Goal: Task Accomplishment & Management: Manage account settings

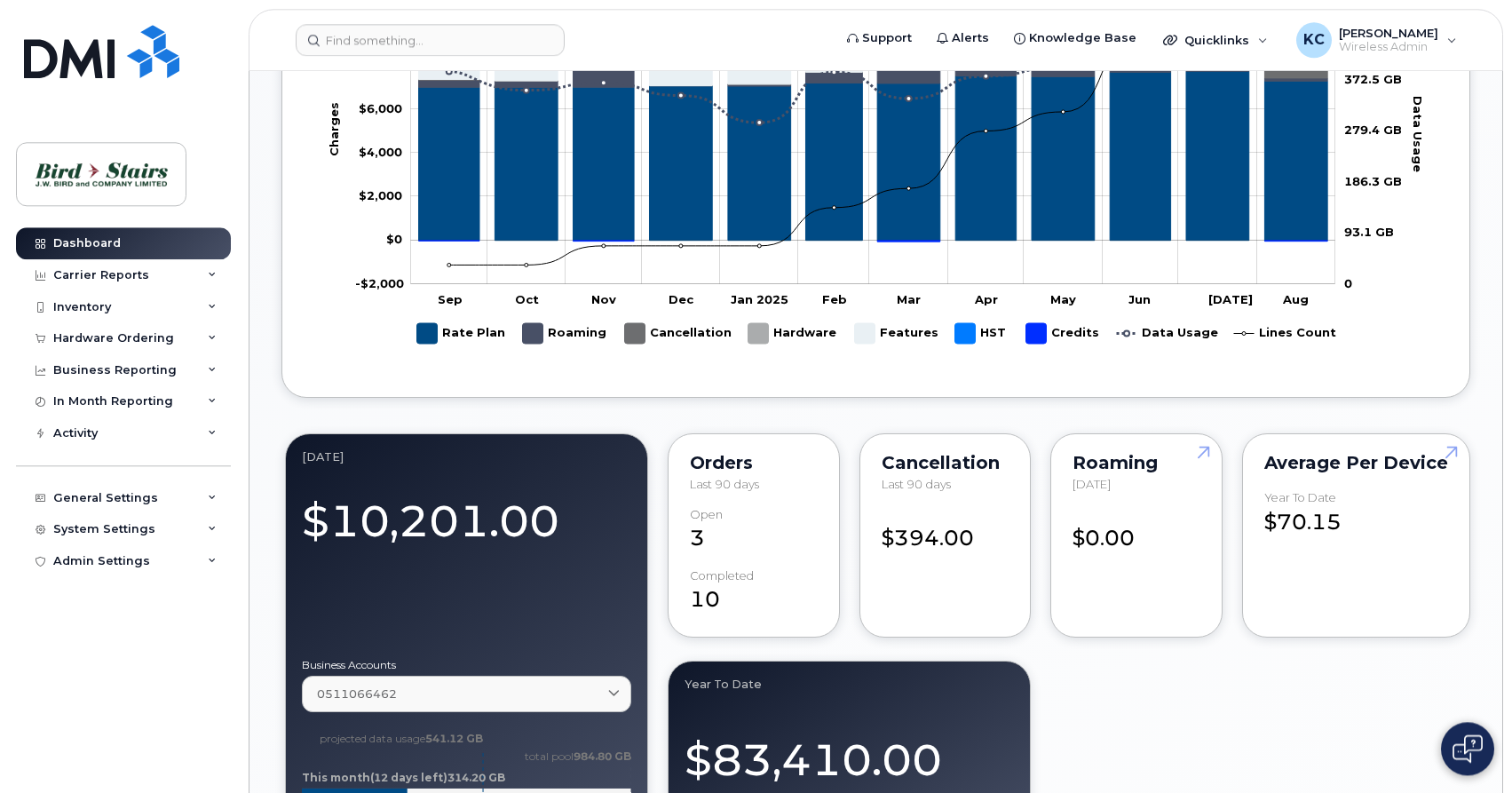
scroll to position [1110, 0]
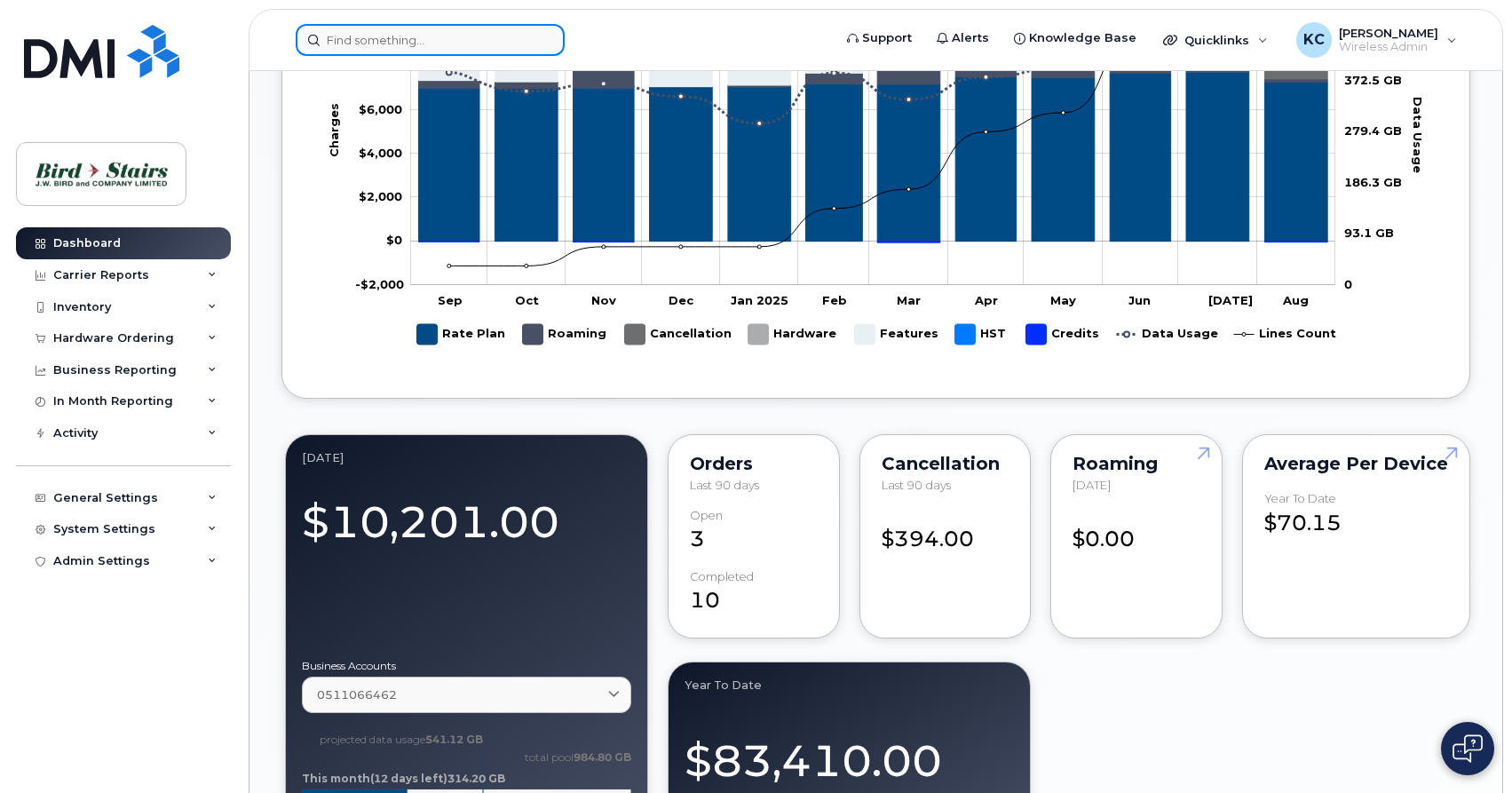
click at [466, 46] on input at bounding box center [430, 40] width 269 height 32
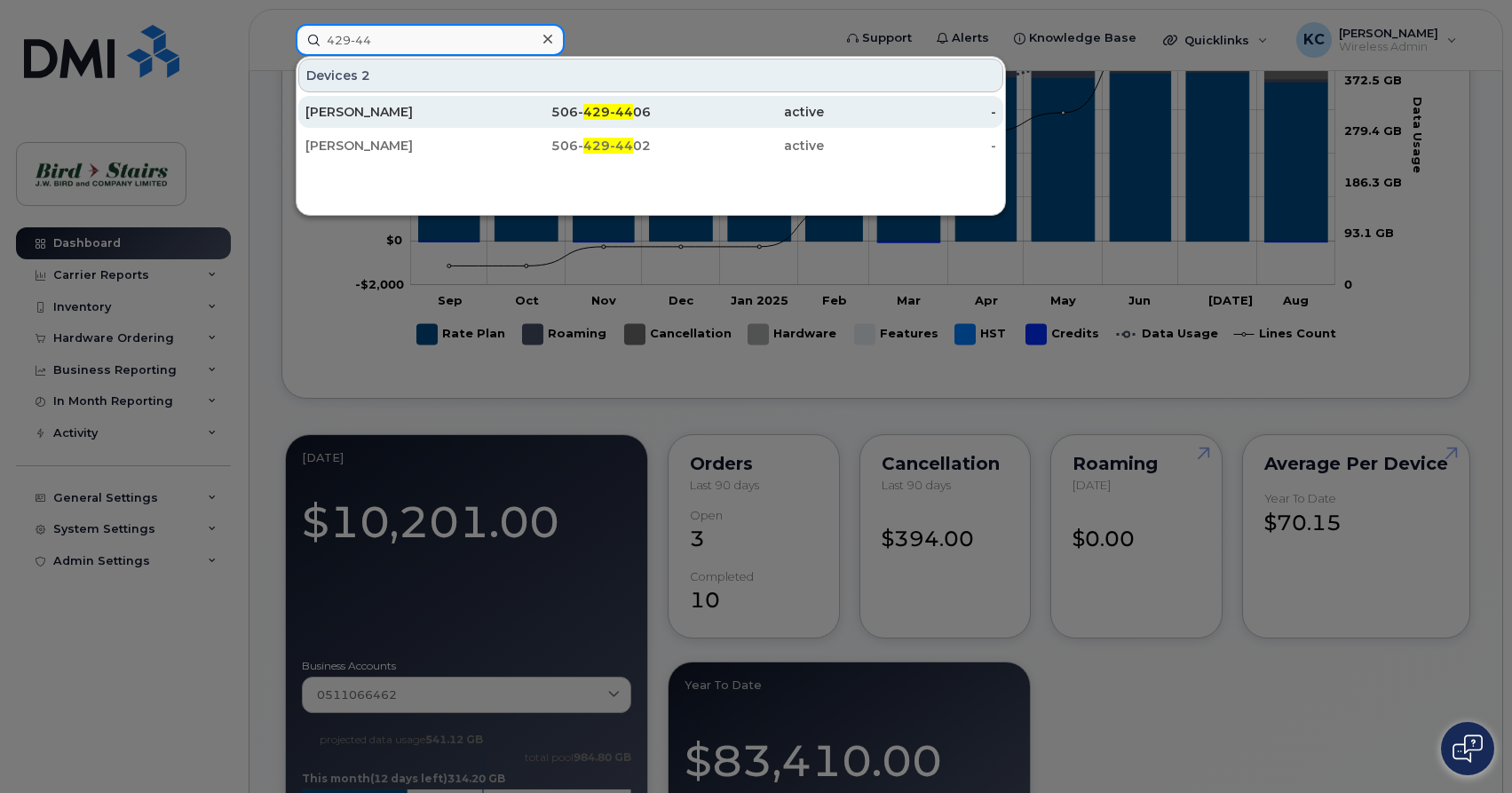
type input "429-44"
click at [364, 117] on div "Ashlei Maringer" at bounding box center [392, 112] width 174 height 18
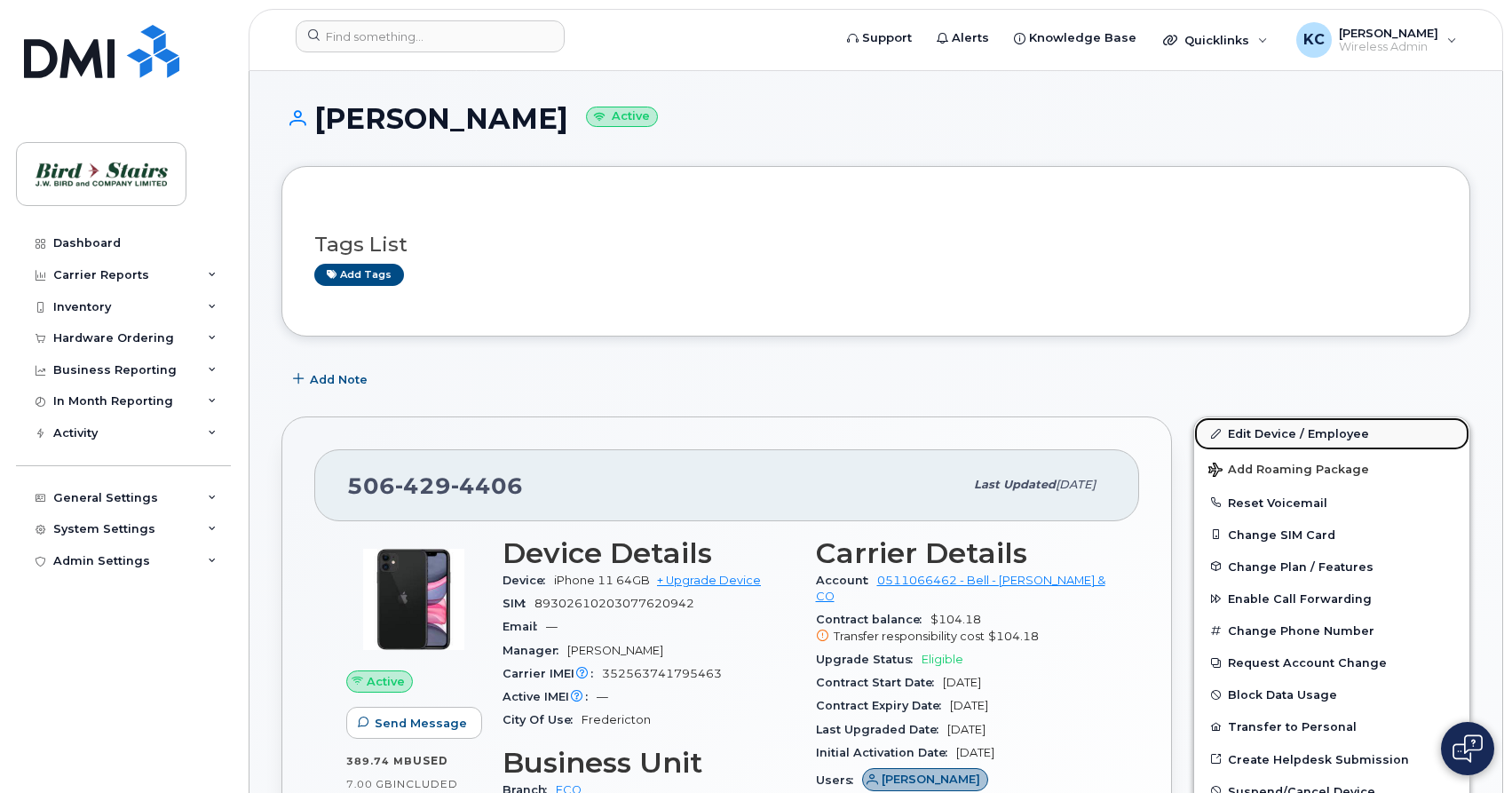
click at [1285, 430] on link "Edit Device / Employee" at bounding box center [1332, 434] width 276 height 32
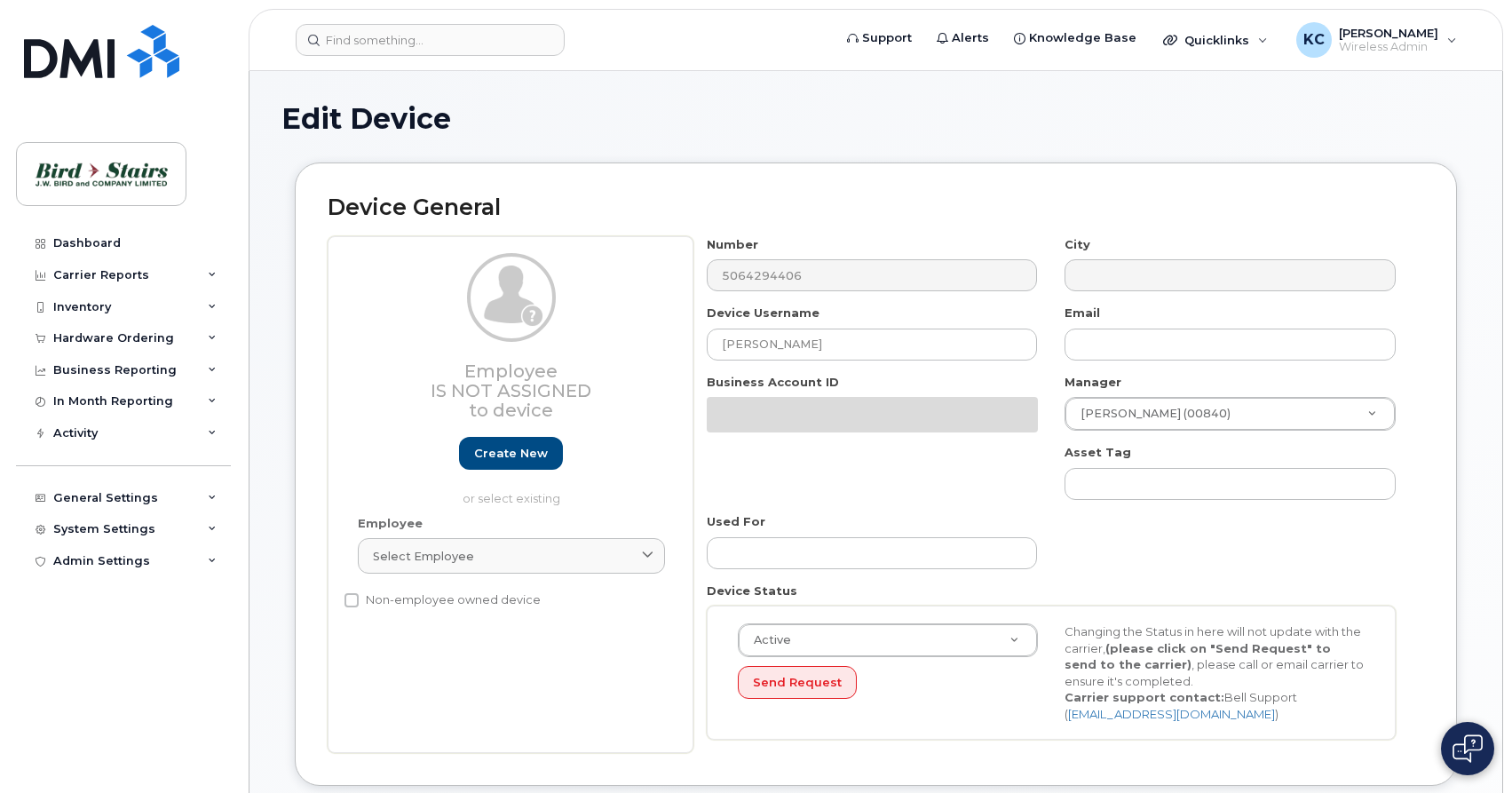
select select "91096"
select select "91087"
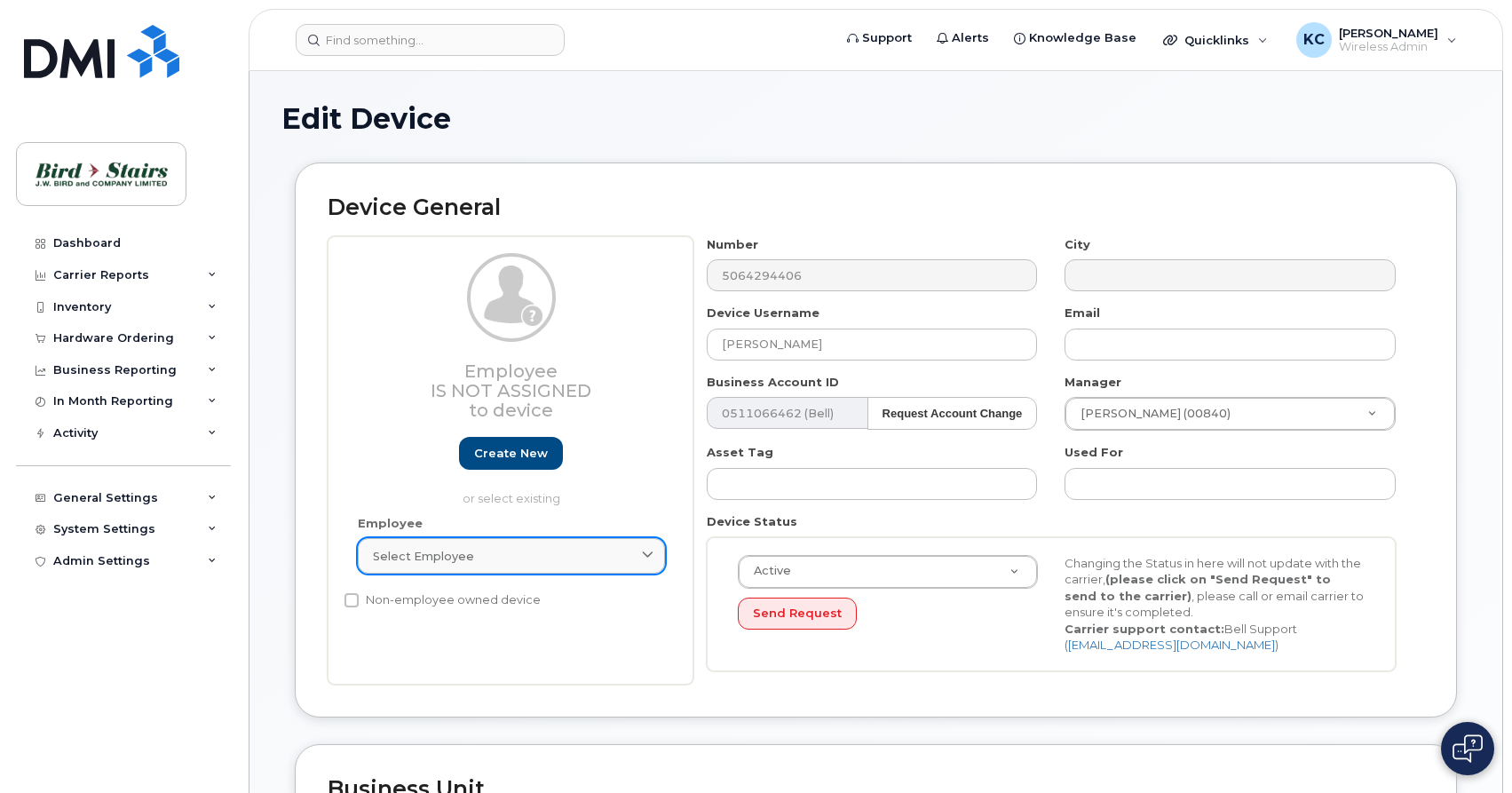
click at [437, 561] on span "Select employee" at bounding box center [423, 557] width 101 height 17
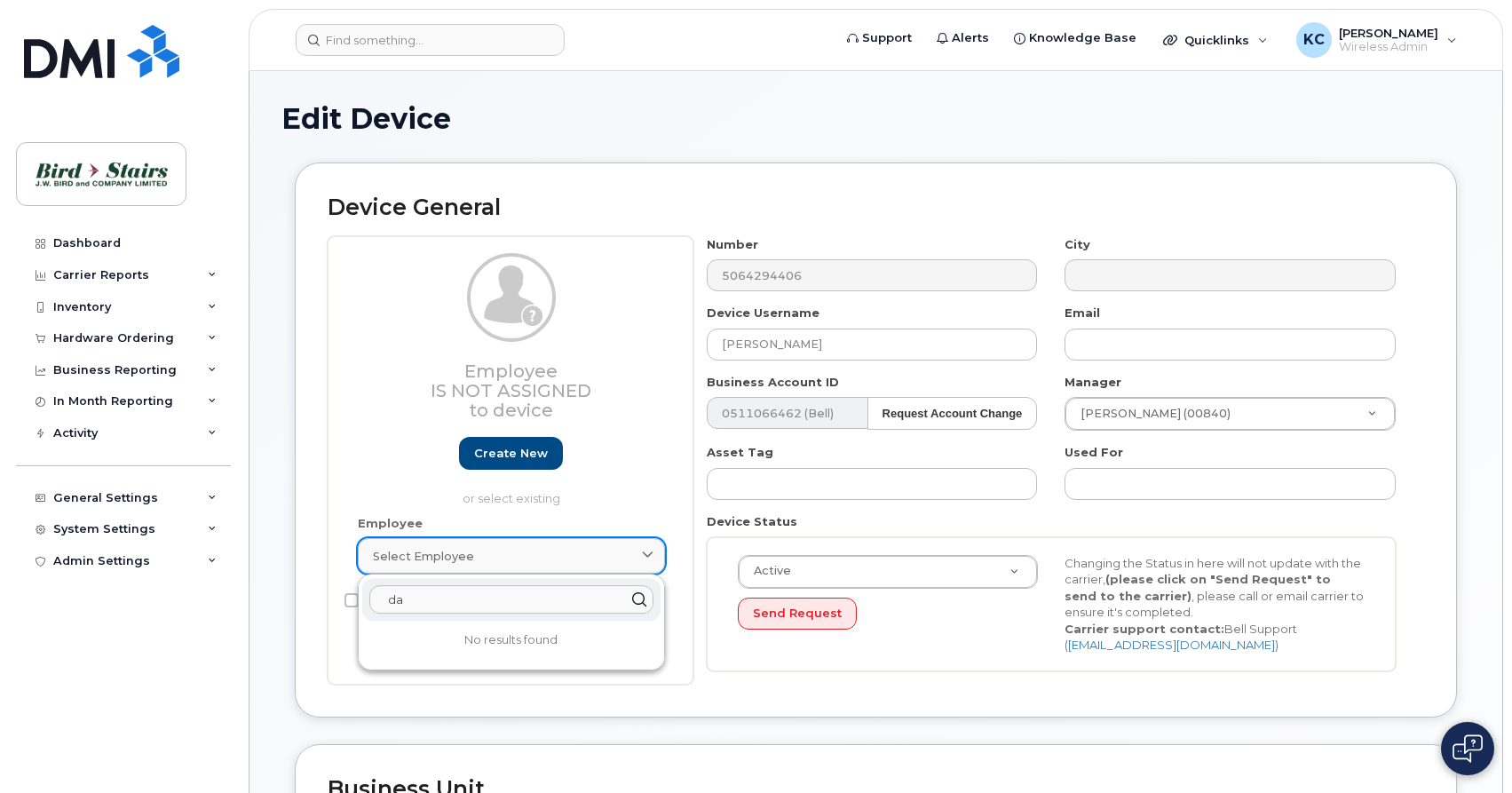
type input "d"
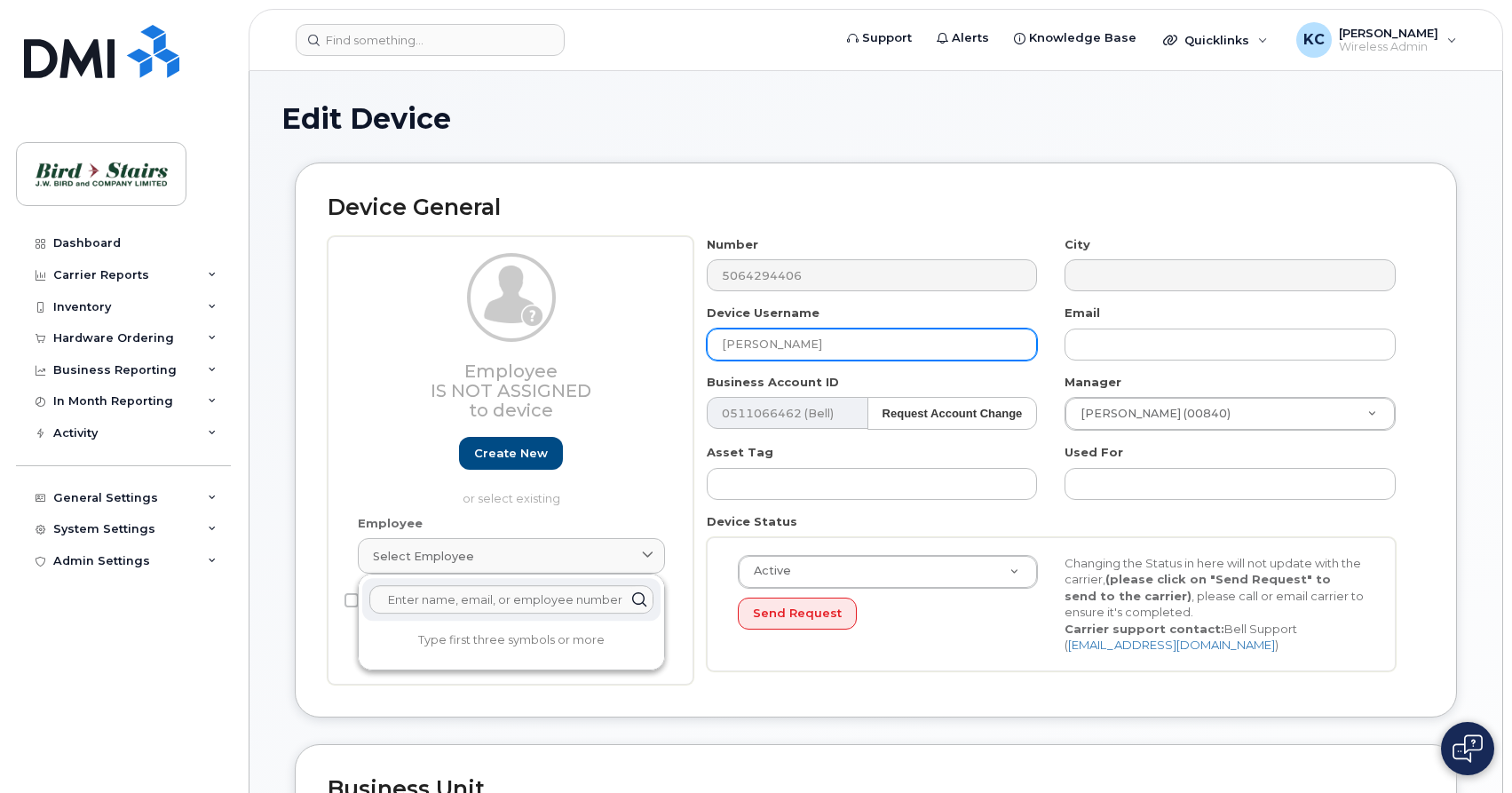
drag, startPoint x: 836, startPoint y: 346, endPoint x: 619, endPoint y: 335, distance: 217.3
click at [706, 335] on input "[PERSON_NAME]" at bounding box center [871, 345] width 331 height 32
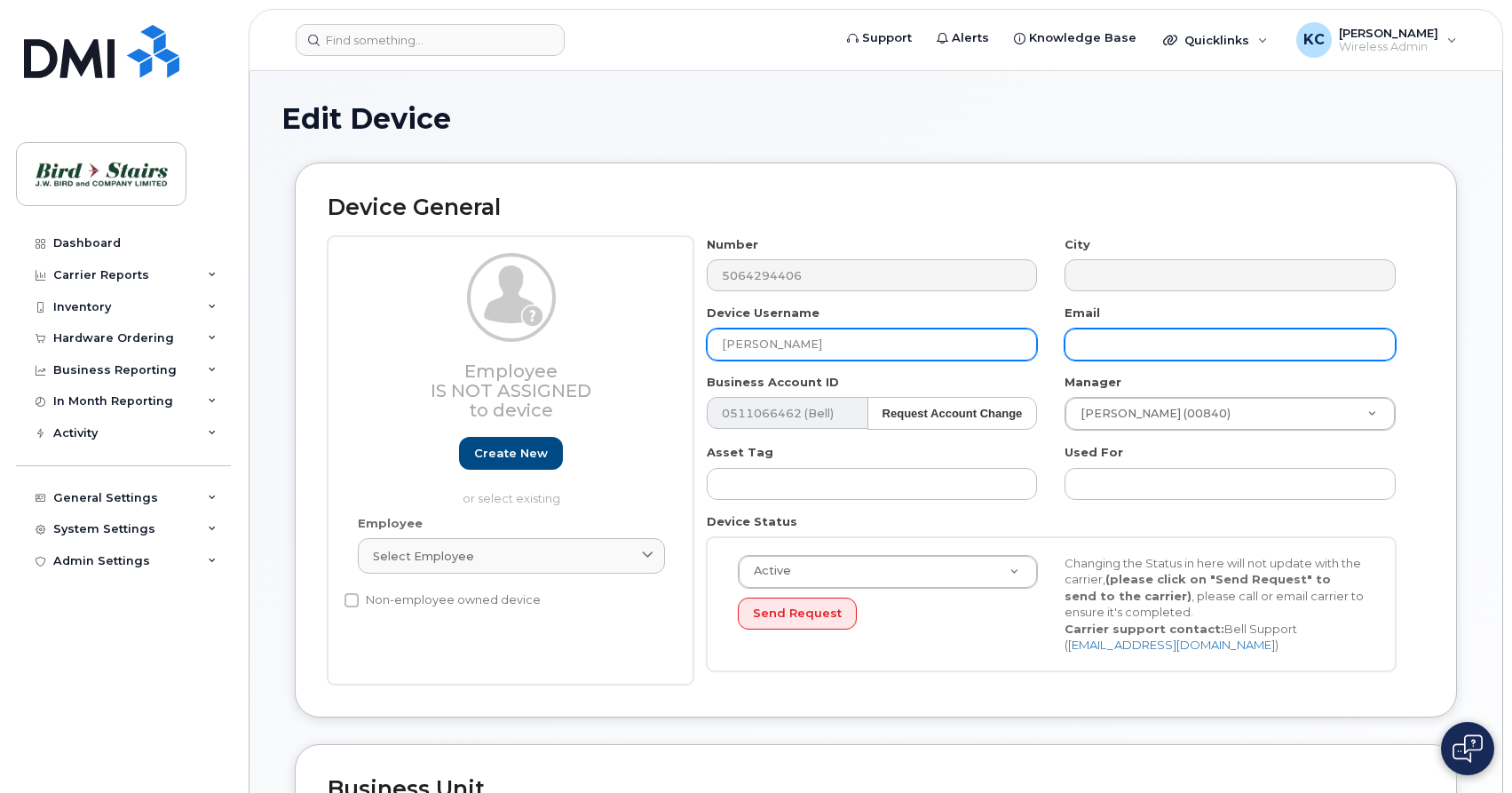
type input "[PERSON_NAME]"
click at [1081, 356] on input "text" at bounding box center [1230, 345] width 331 height 32
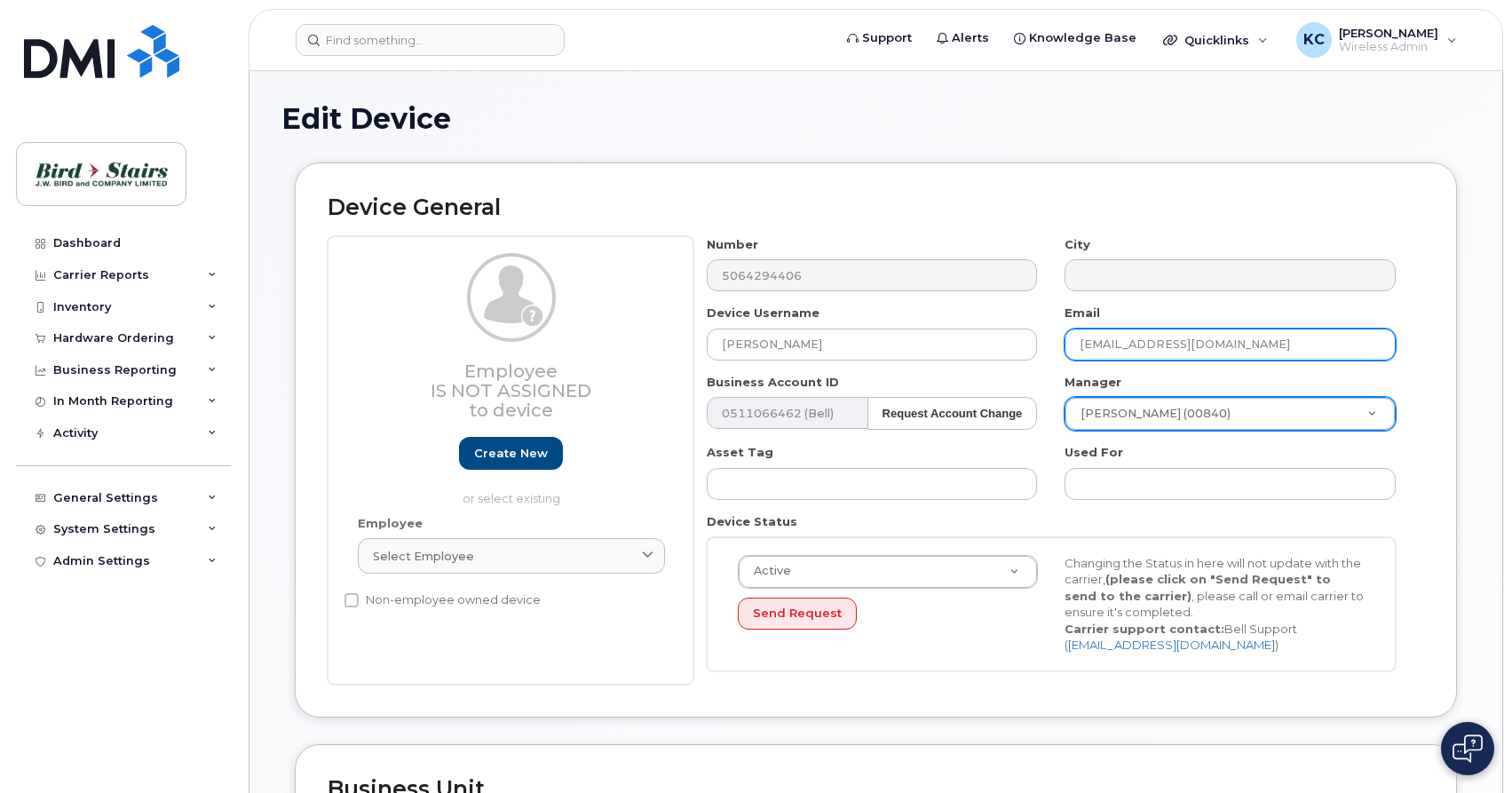
type input "dgeldart@birdstairs.com"
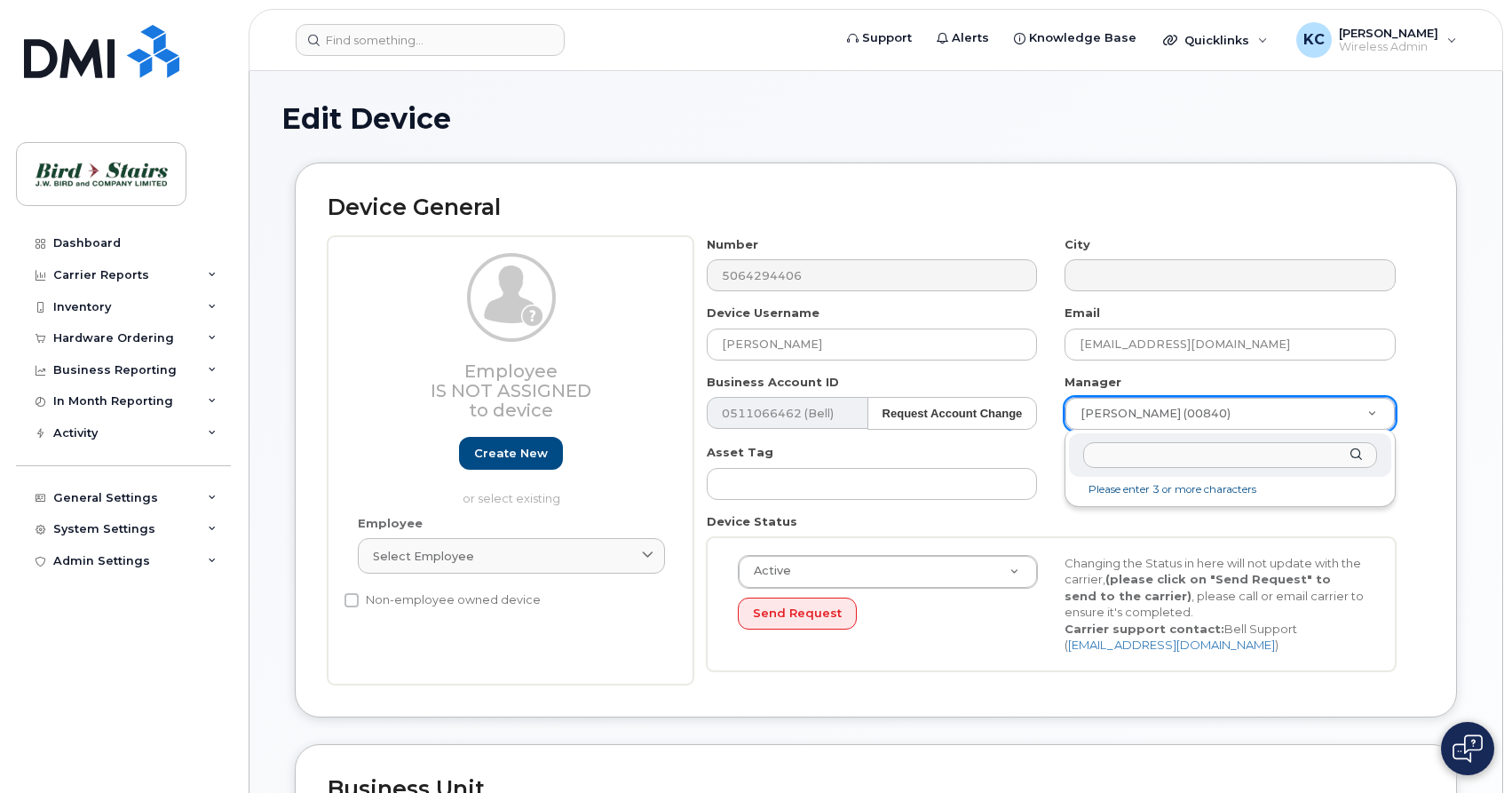
click at [1341, 419] on body "Support Alerts Knowledge Base Quicklinks Suspend / Cancel Device Change SIM Car…" at bounding box center [756, 789] width 1512 height 1579
type input "pau"
type input "285119"
click at [1052, 514] on div "Device Status Active Active Suspended Cancelled Send Request Changing the Statu…" at bounding box center [1052, 592] width 717 height 158
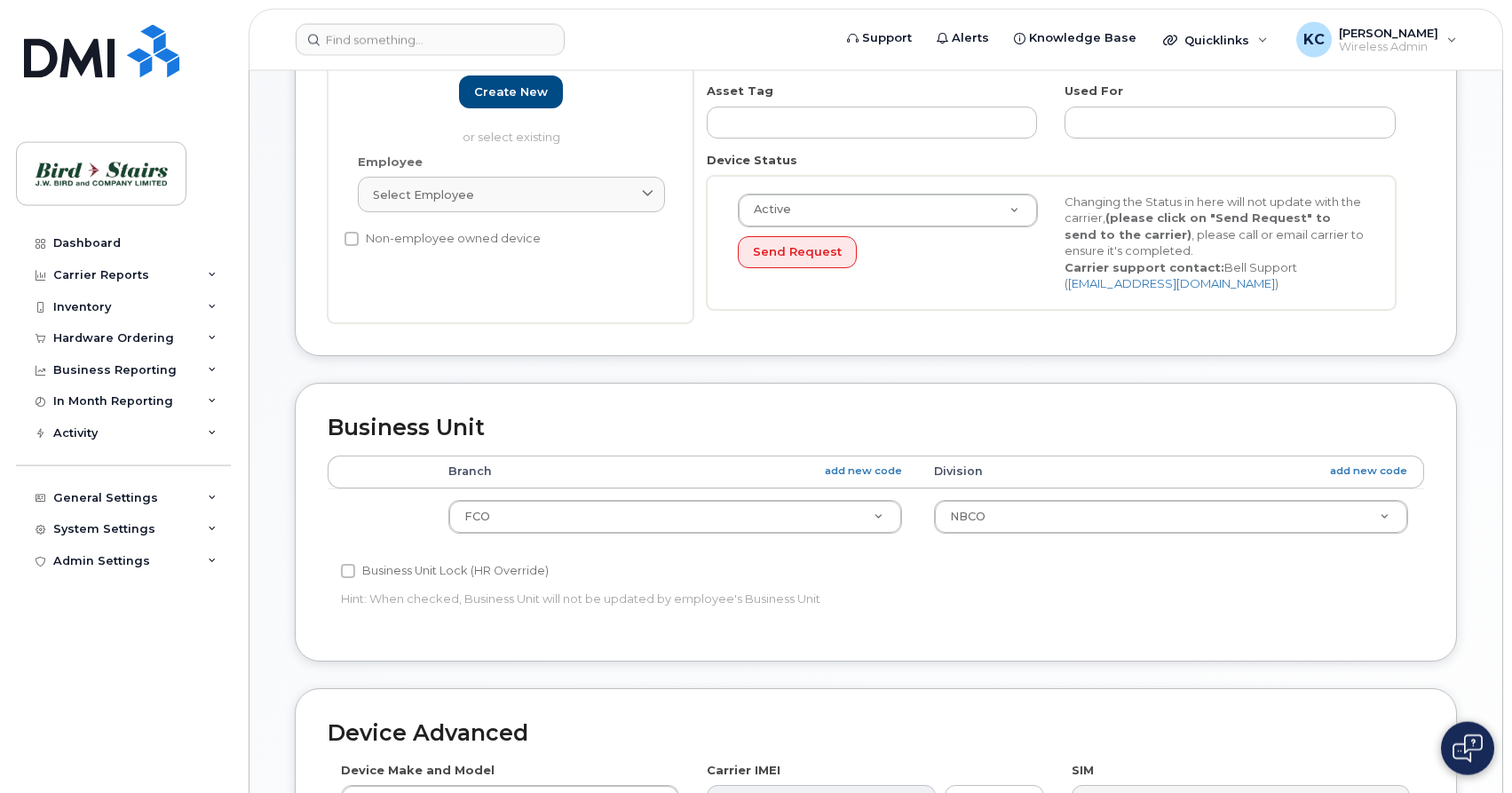
scroll to position [453, 0]
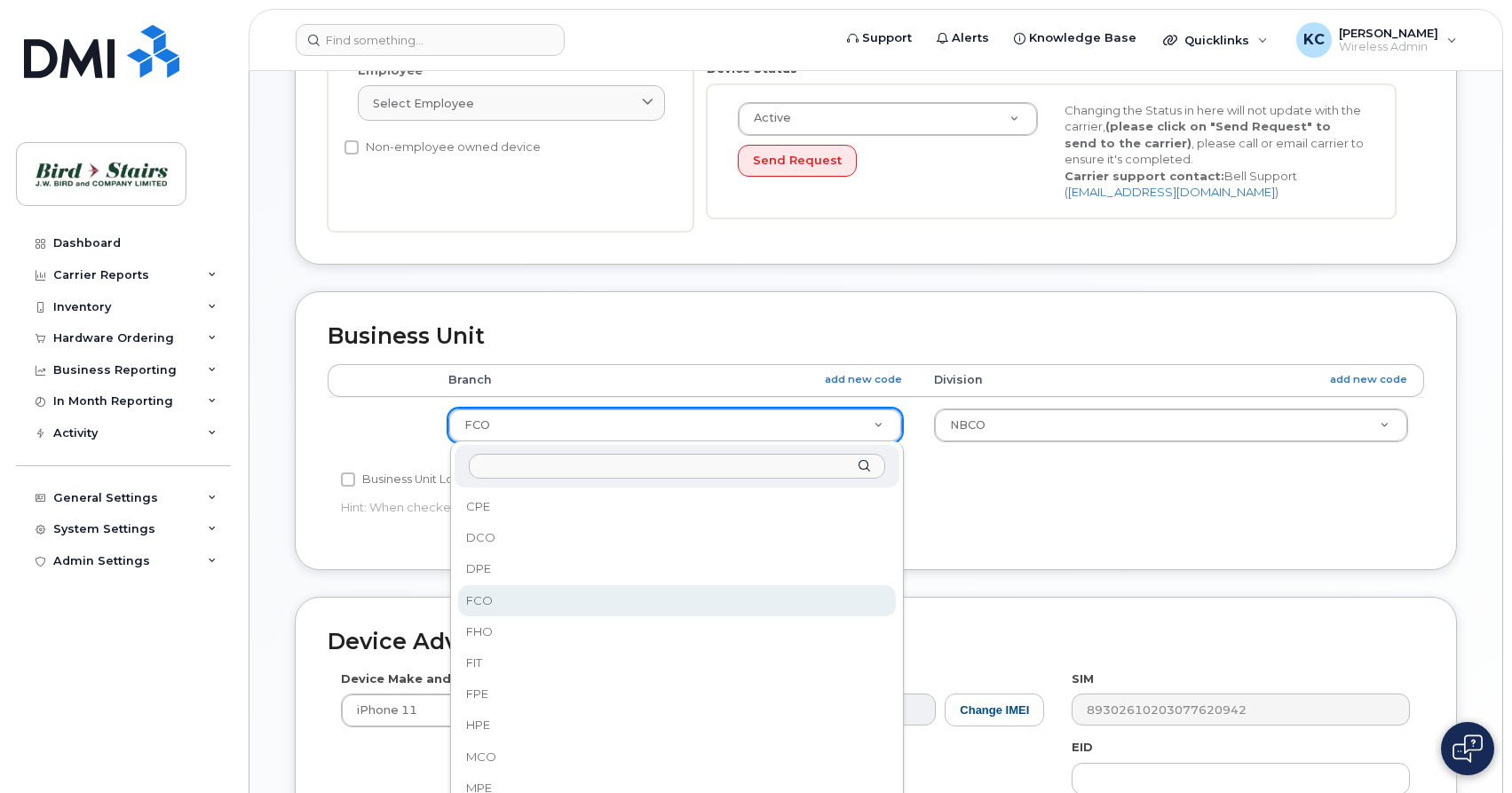
click at [873, 427] on body "Support Alerts Knowledge Base Quicklinks Suspend / Cancel Device Change SIM Car…" at bounding box center [756, 336] width 1512 height 1579
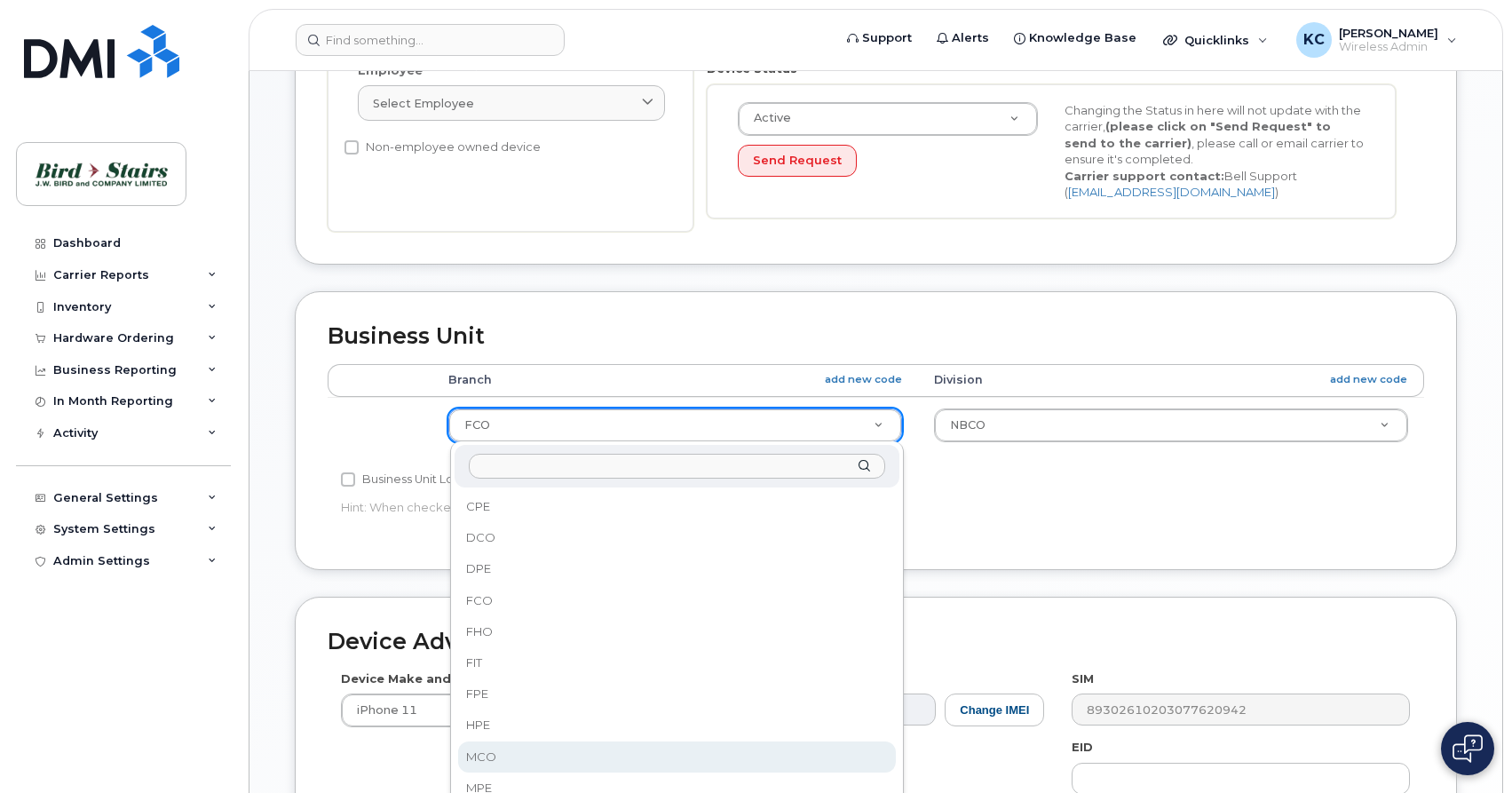
select select "91095"
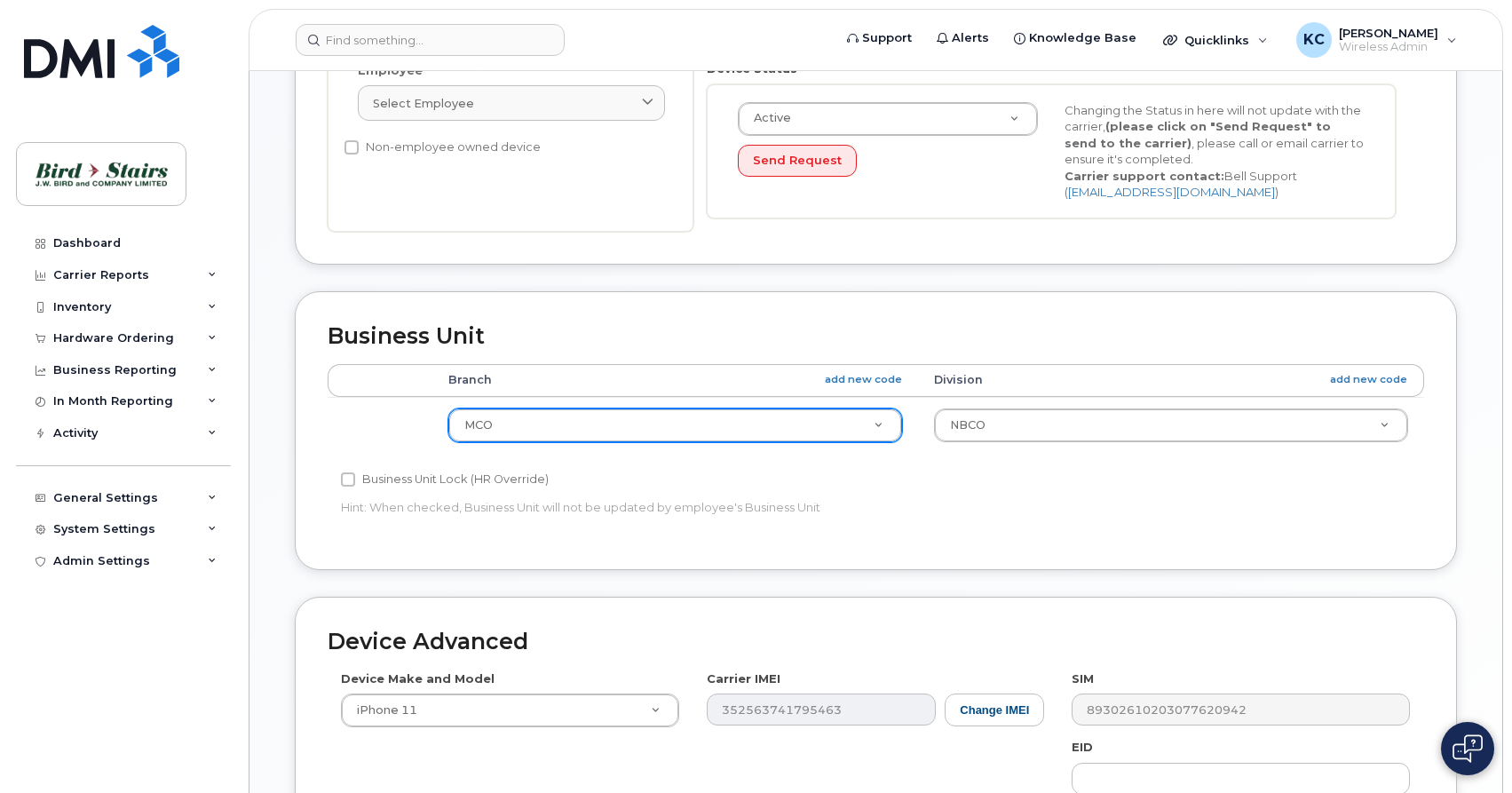
click at [1042, 504] on p "Hint: When checked, Business Unit will not be updated by employee's Business Un…" at bounding box center [693, 507] width 704 height 17
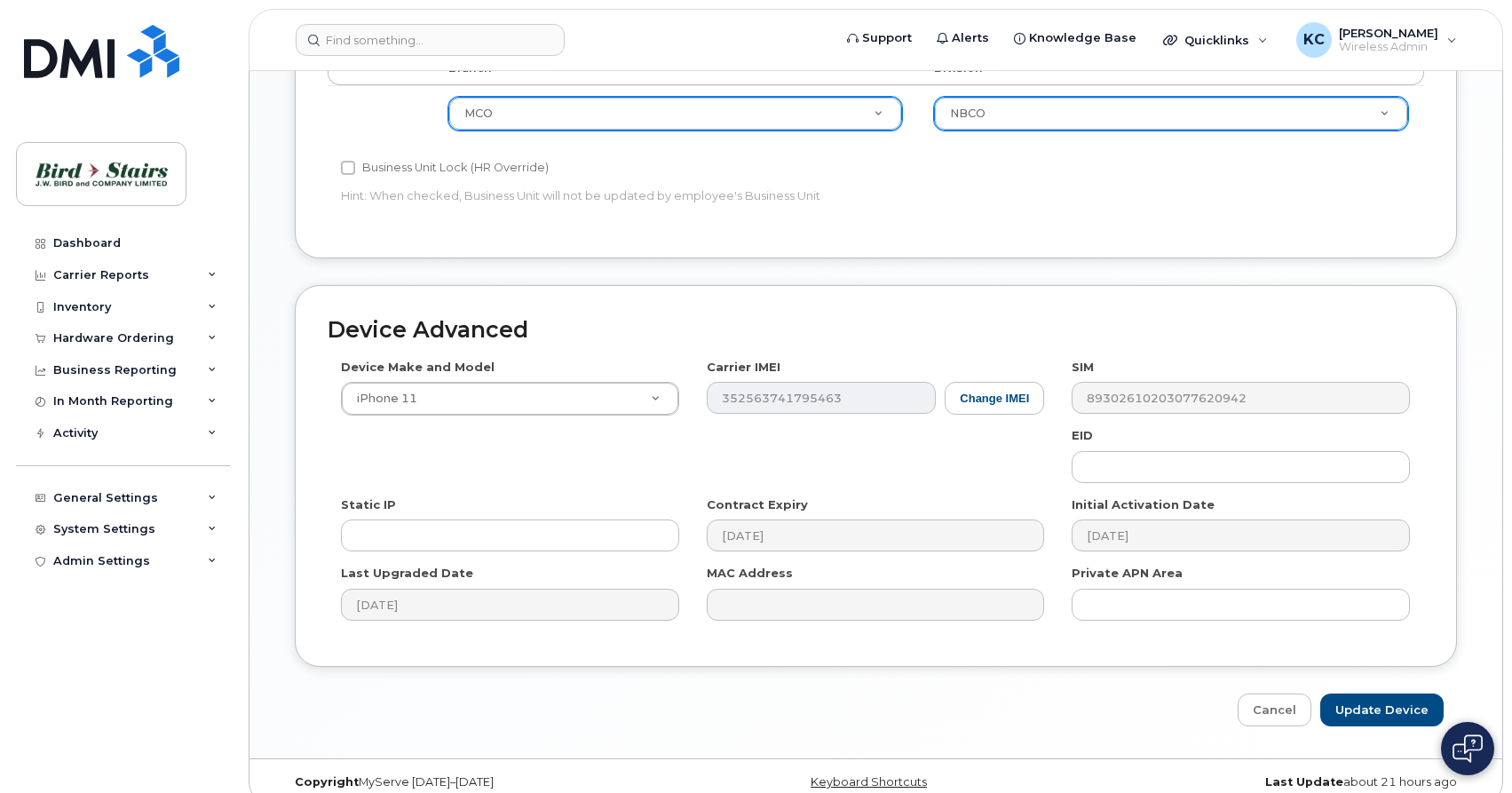
scroll to position [786, 0]
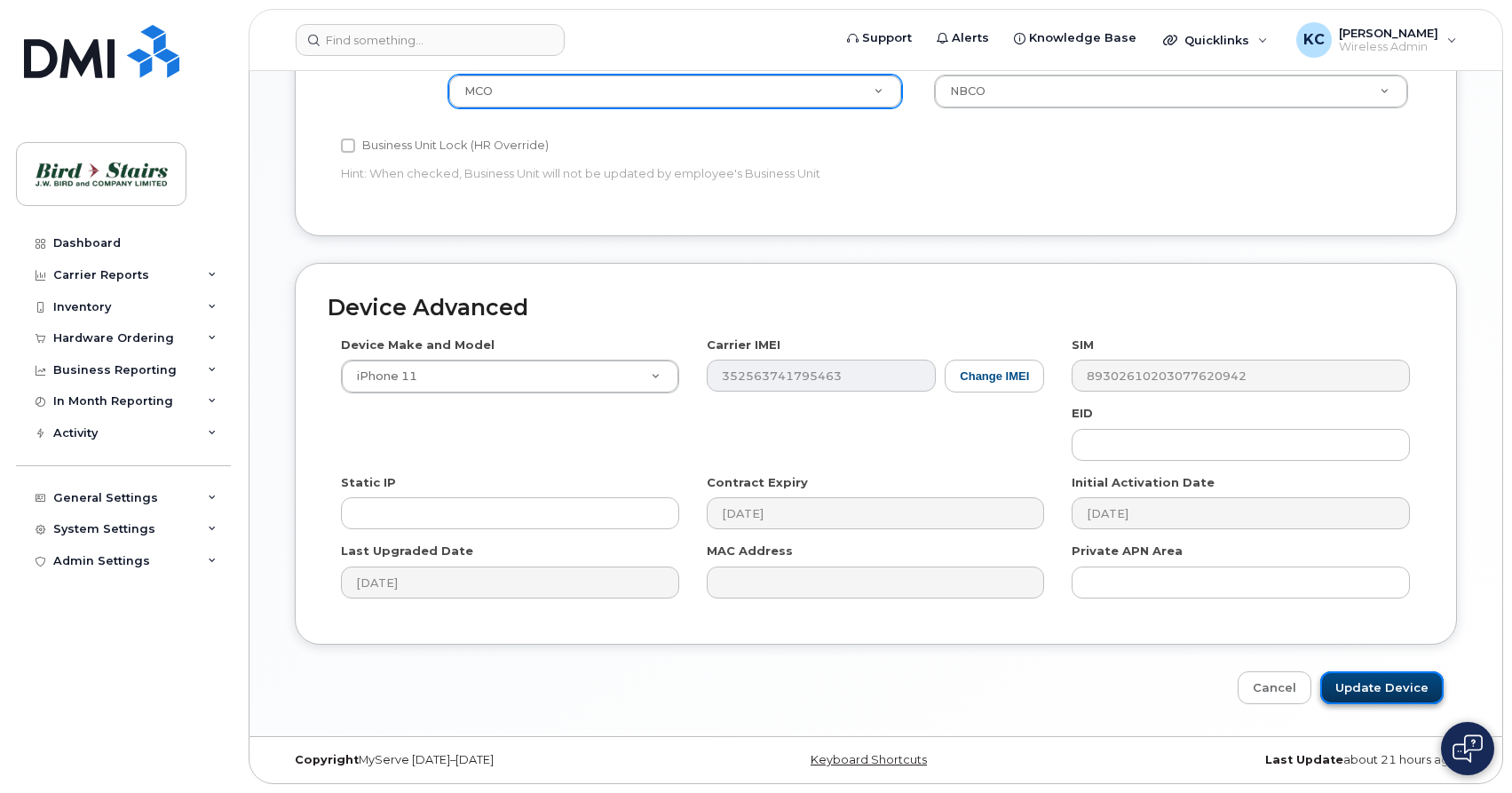
click at [1398, 689] on input "Update Device" at bounding box center [1381, 687] width 123 height 32
type input "Saving..."
click at [96, 497] on div "General Settings" at bounding box center [106, 498] width 105 height 14
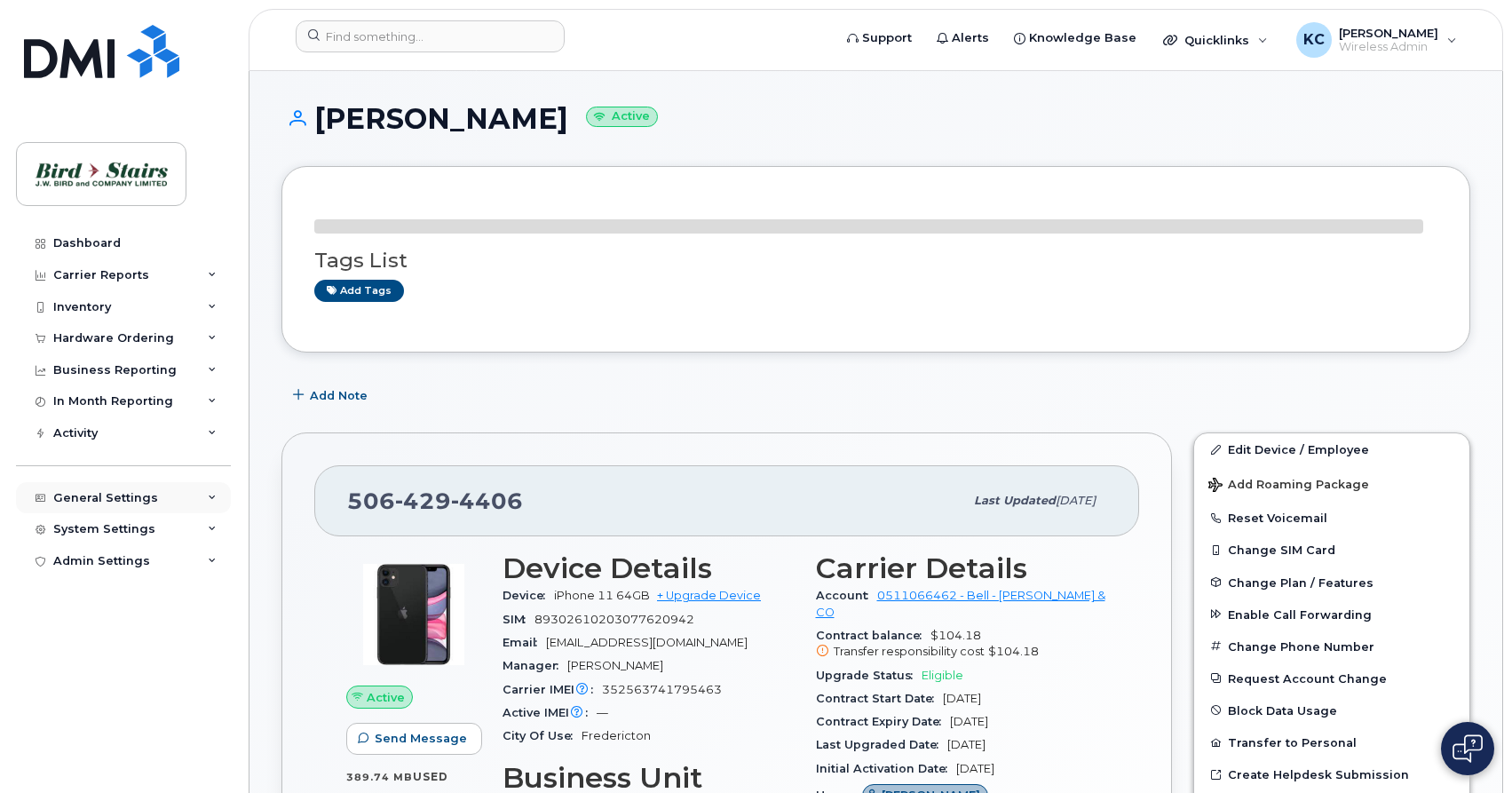
click at [201, 493] on div "General Settings" at bounding box center [123, 498] width 215 height 32
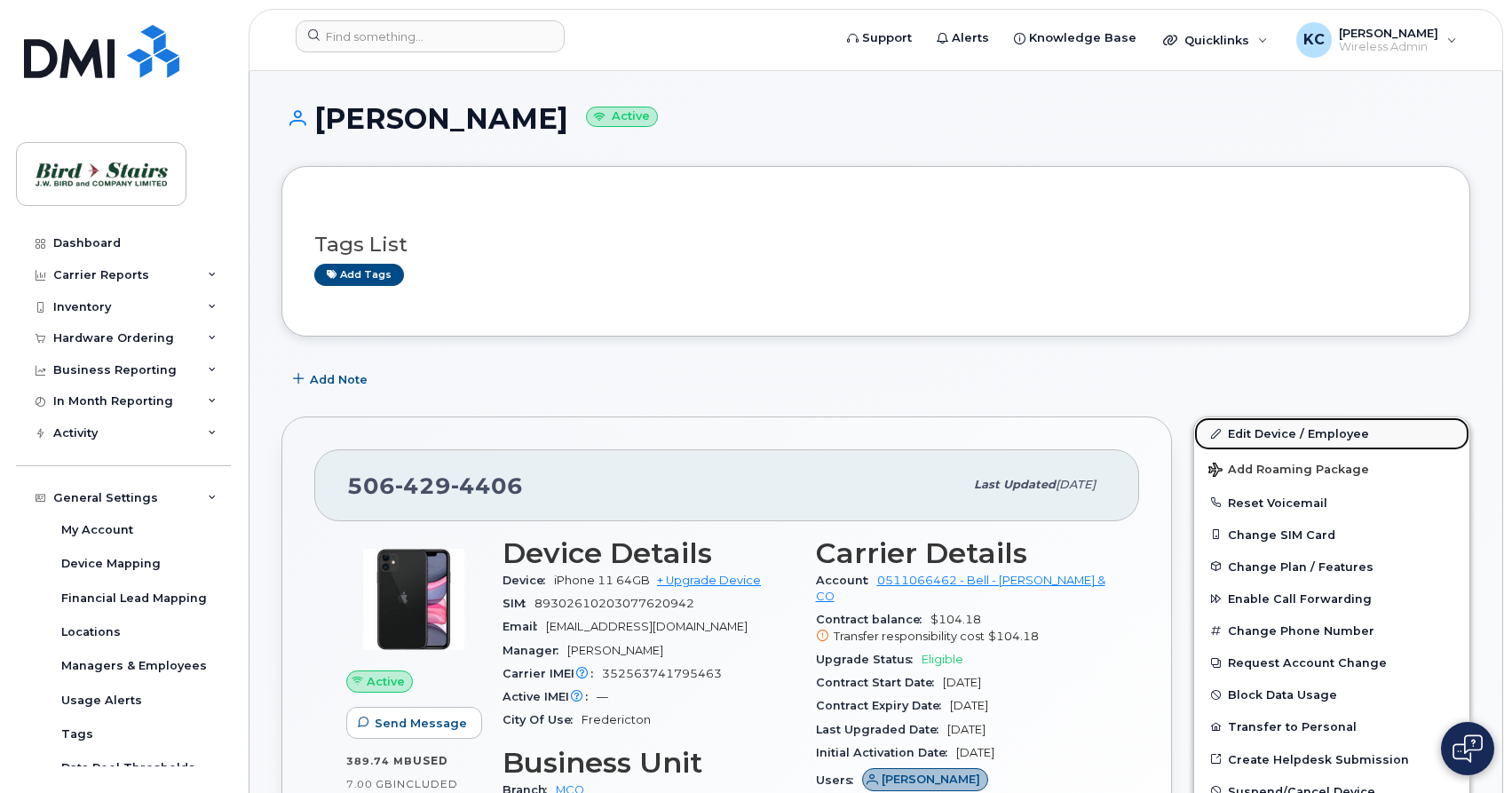
click at [1249, 434] on link "Edit Device / Employee" at bounding box center [1332, 434] width 276 height 32
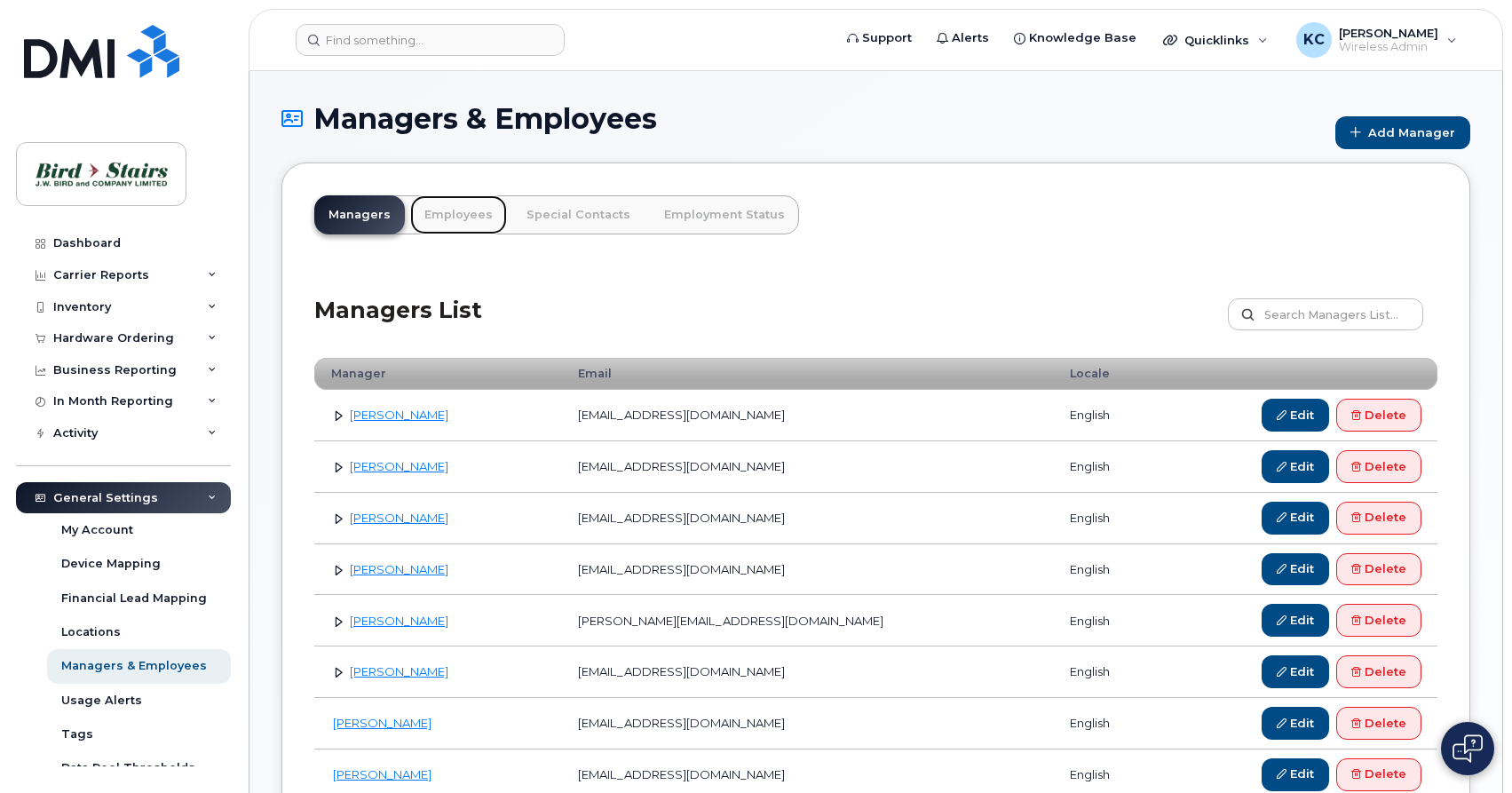
click at [447, 215] on link "Employees" at bounding box center [459, 214] width 97 height 39
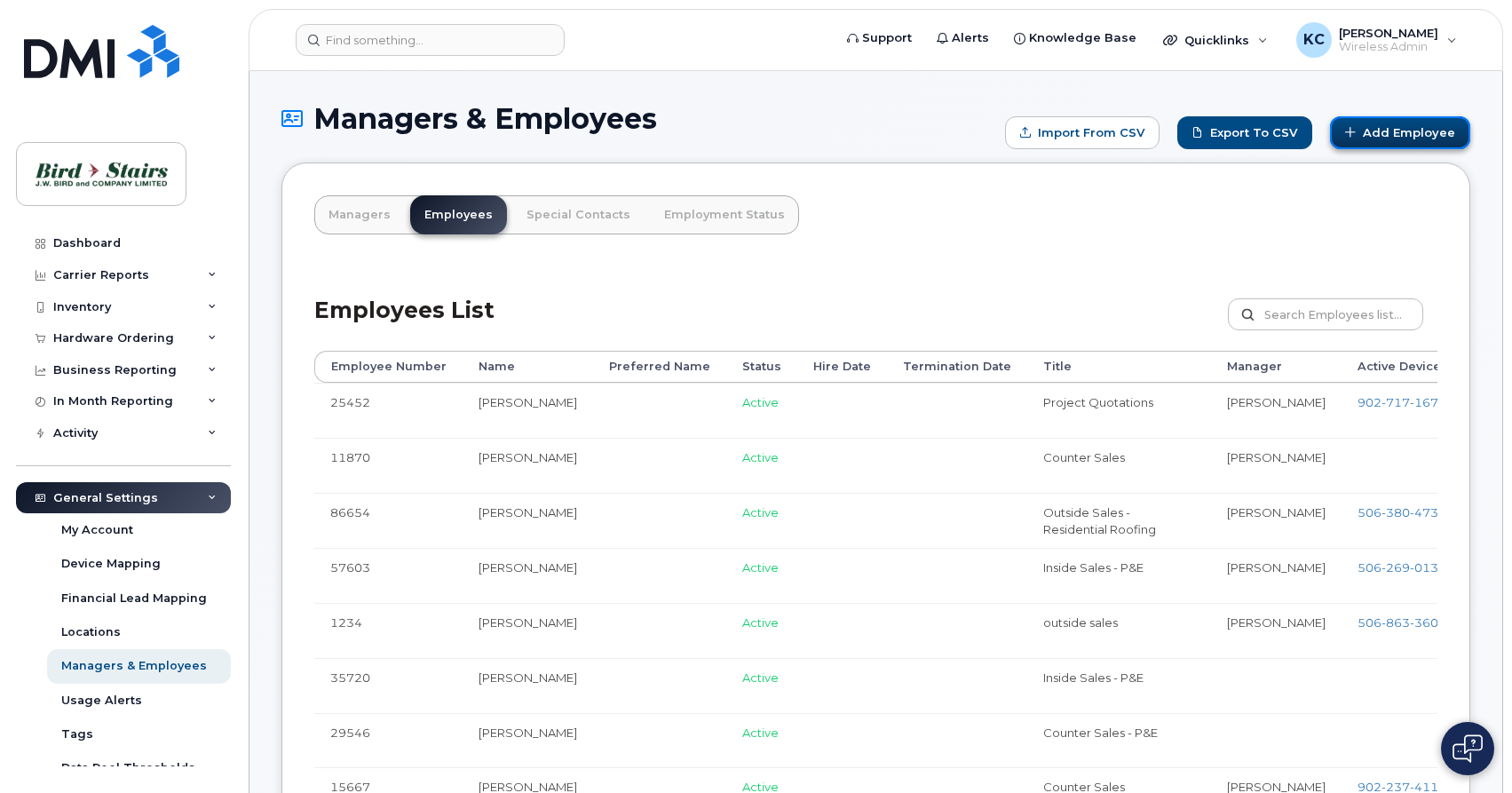
click at [1370, 139] on link "Add Employee" at bounding box center [1400, 132] width 140 height 32
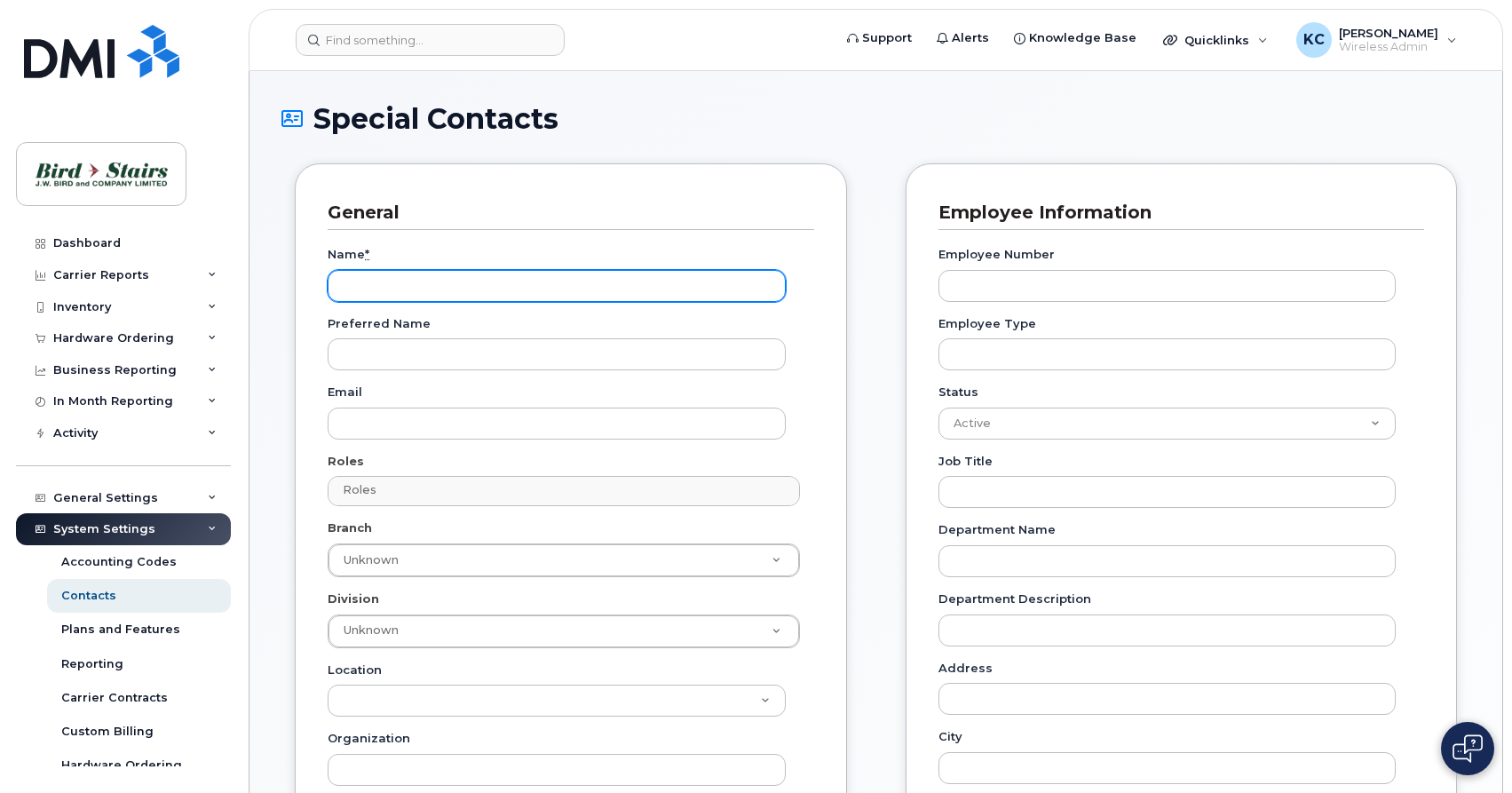
click at [411, 288] on input "Name *" at bounding box center [557, 286] width 459 height 32
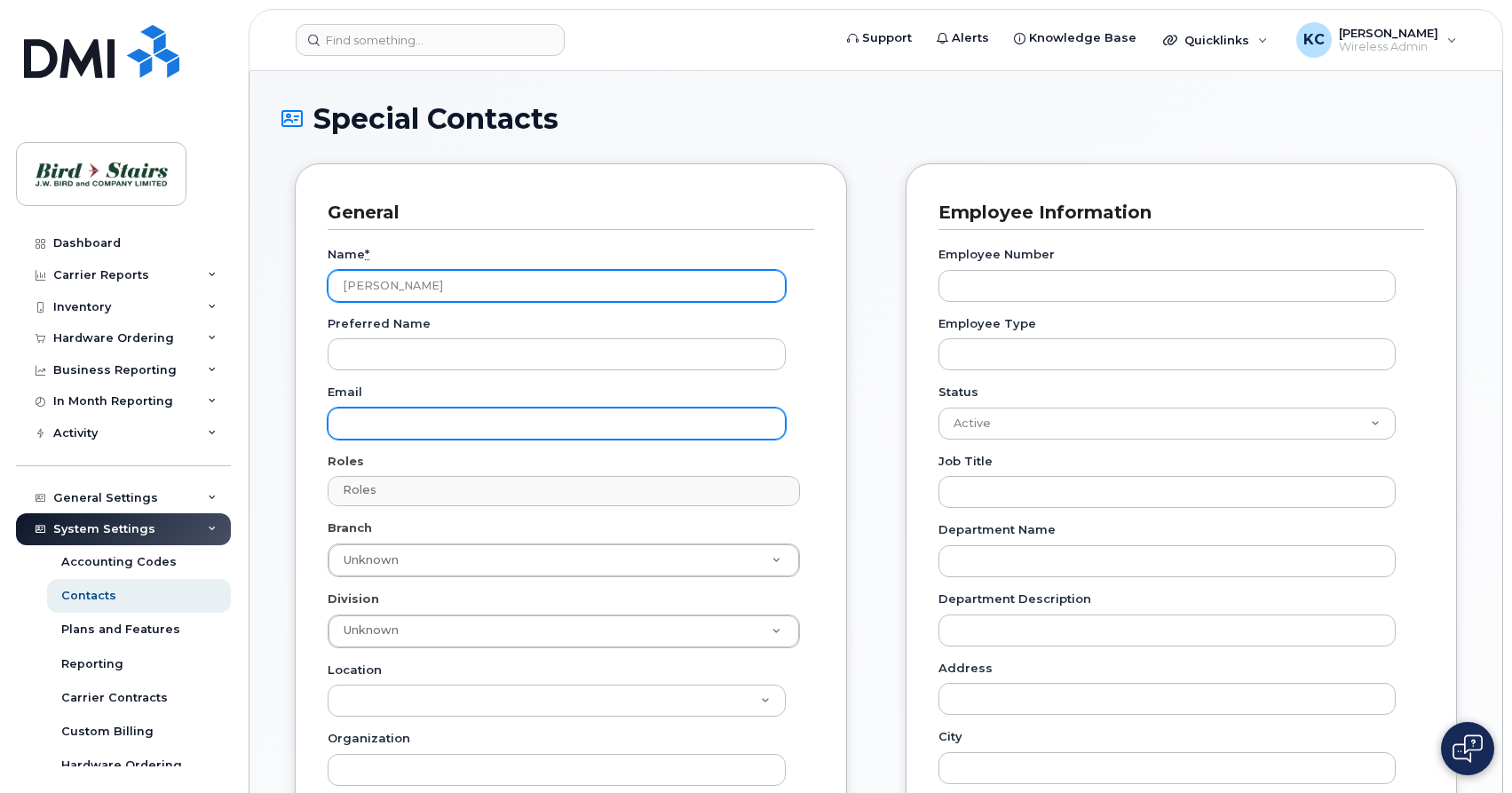
type input "[PERSON_NAME]"
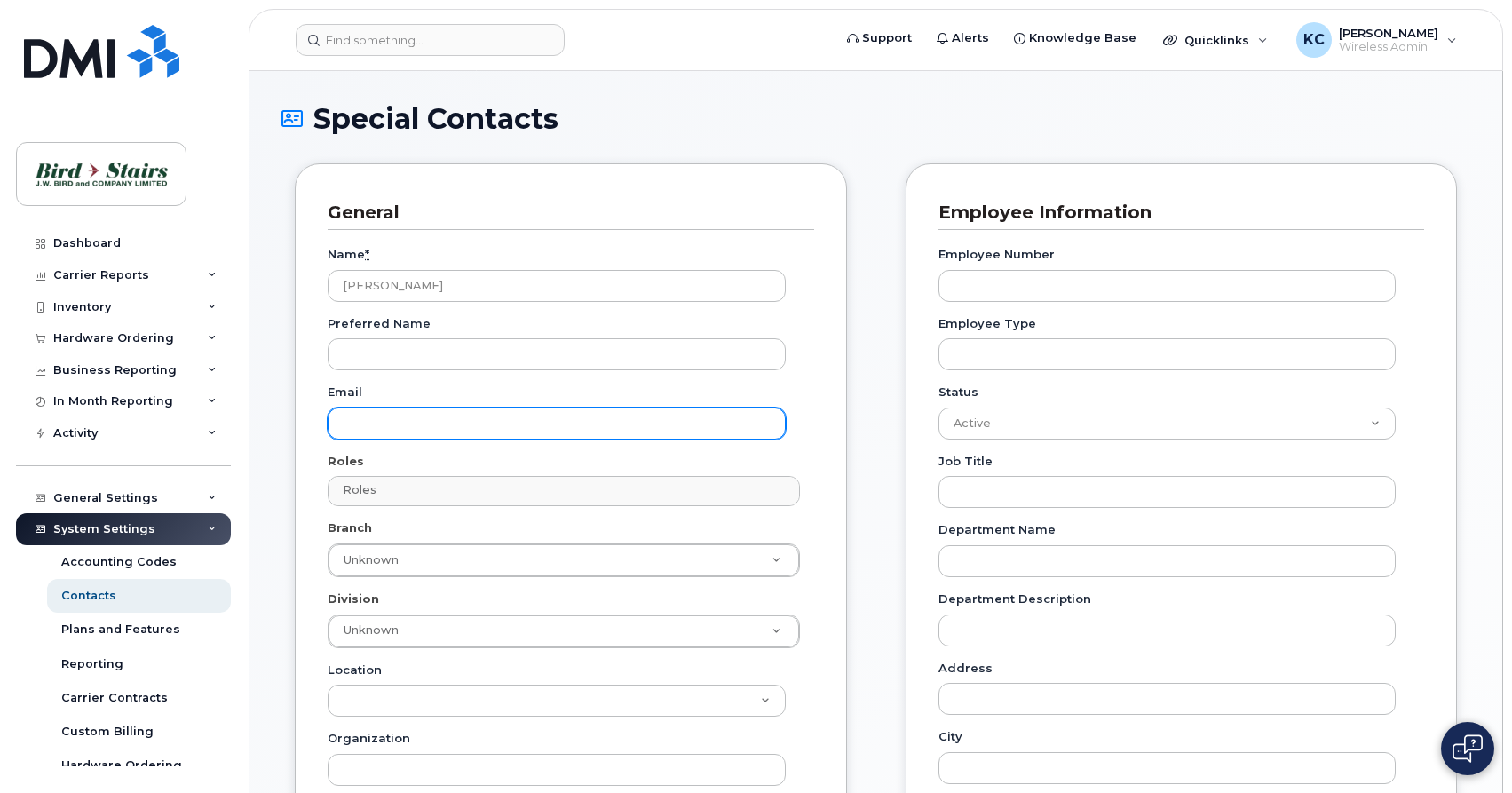
click at [399, 426] on input "Email" at bounding box center [557, 424] width 459 height 32
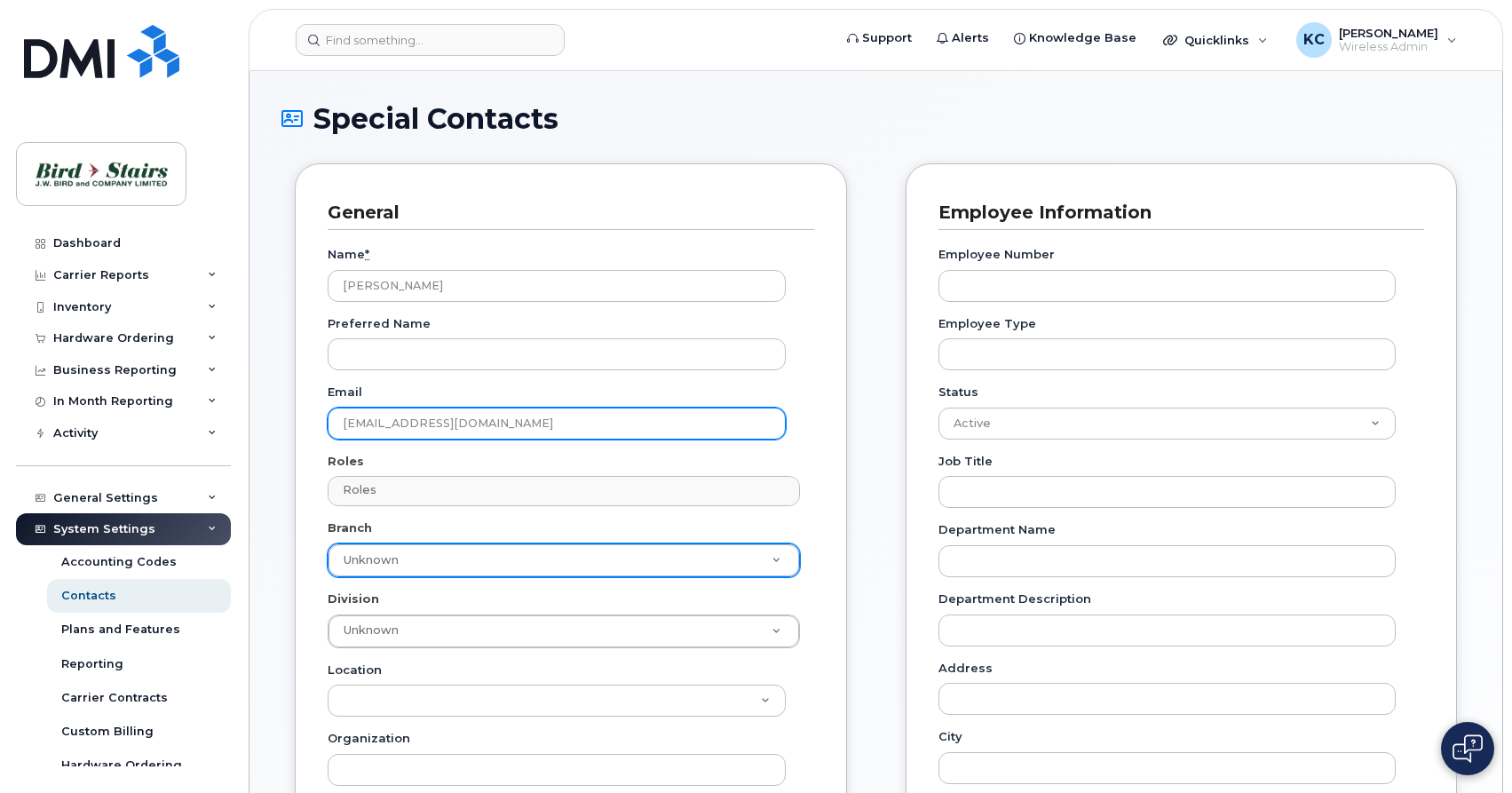
type input "dgeldart@birdstairs.com"
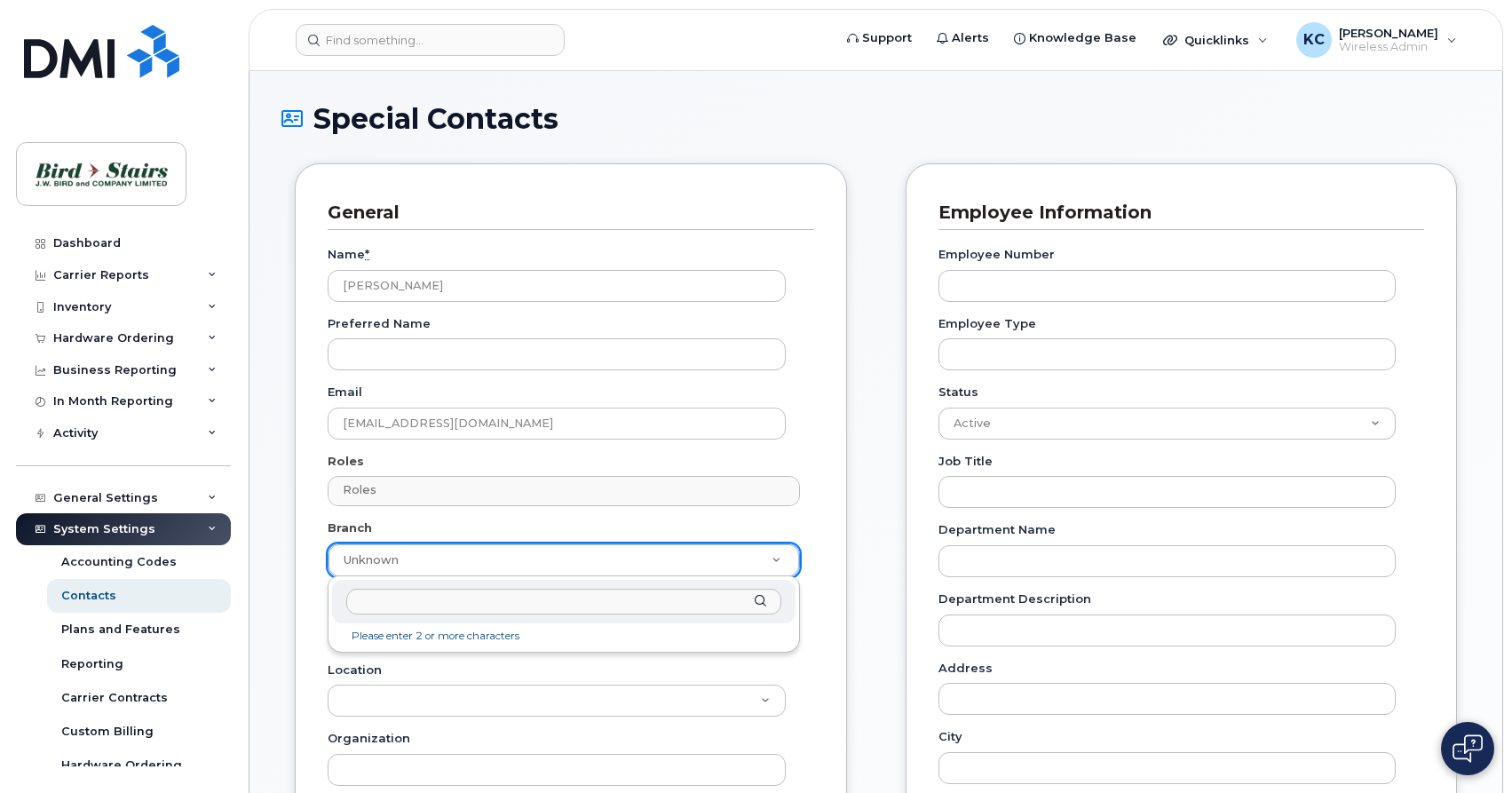
click at [624, 560] on body "Support Alerts Knowledge Base Quicklinks Suspend / Cancel Device Change SIM Car…" at bounding box center [756, 753] width 1512 height 1507
type input "mco"
type input "91095"
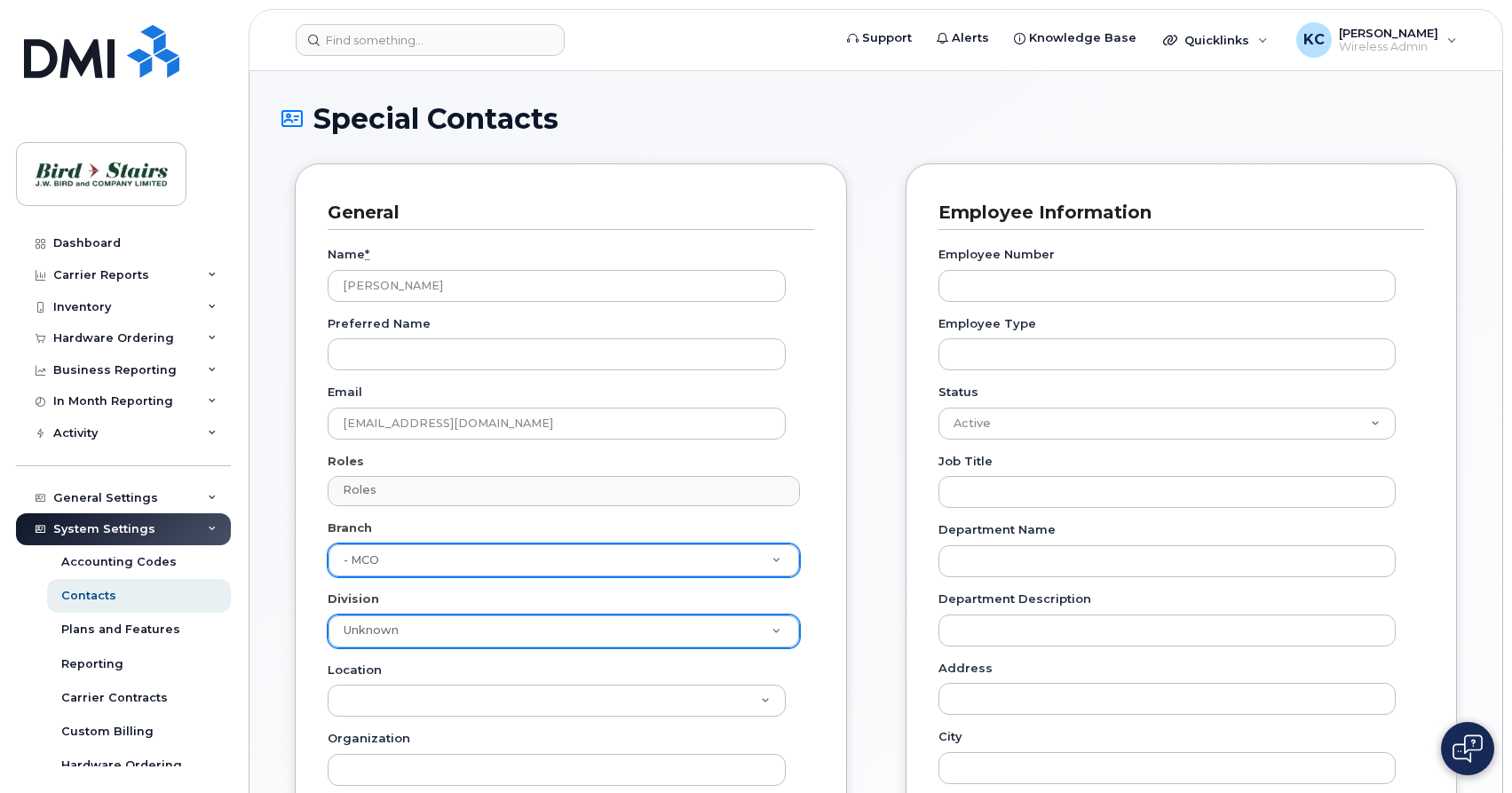
click at [613, 625] on body "Support Alerts Knowledge Base Quicklinks Suspend / Cancel Device Change SIM Car…" at bounding box center [756, 753] width 1512 height 1507
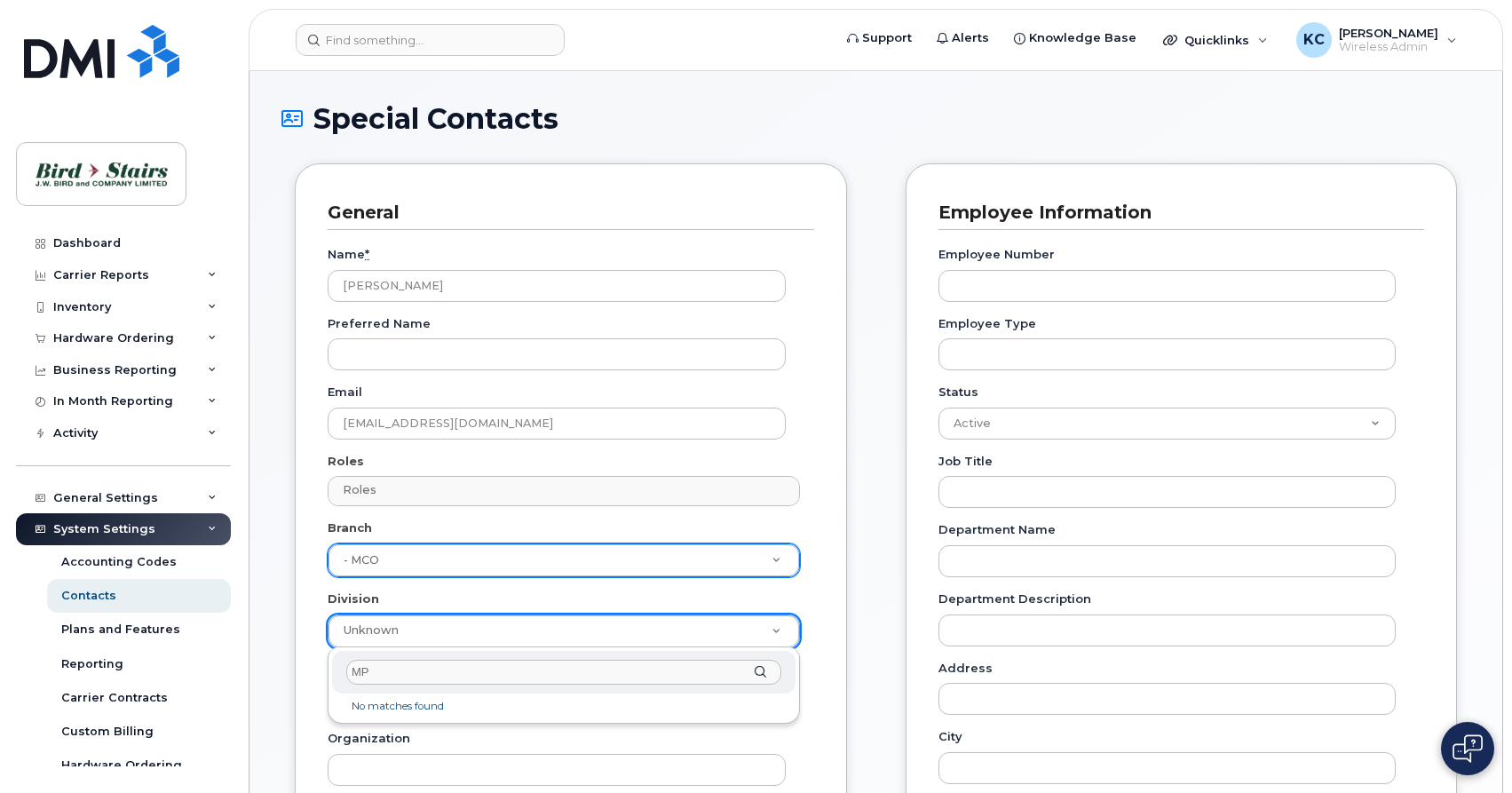
type input "M"
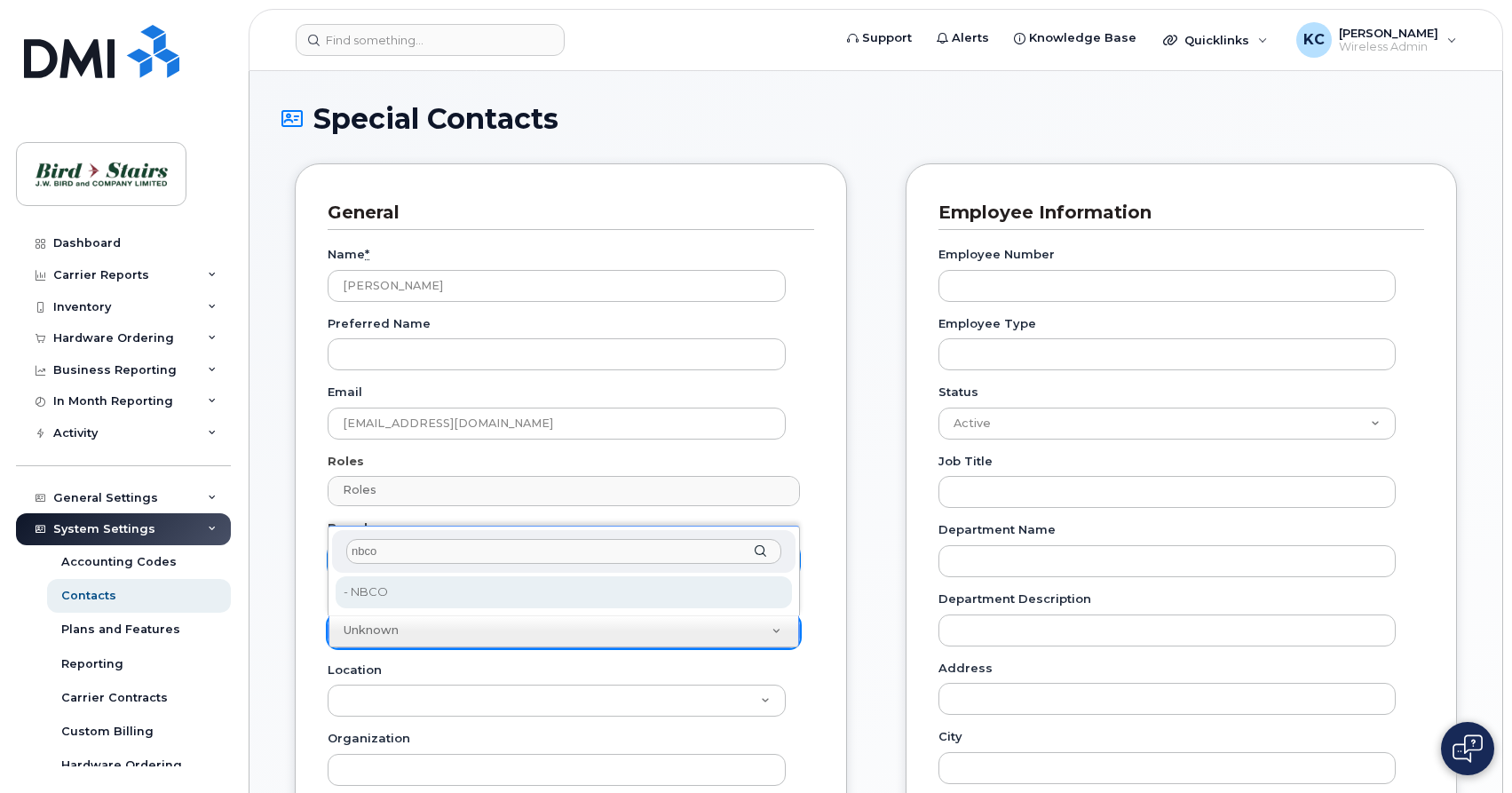
type input "nbco"
type input "91087"
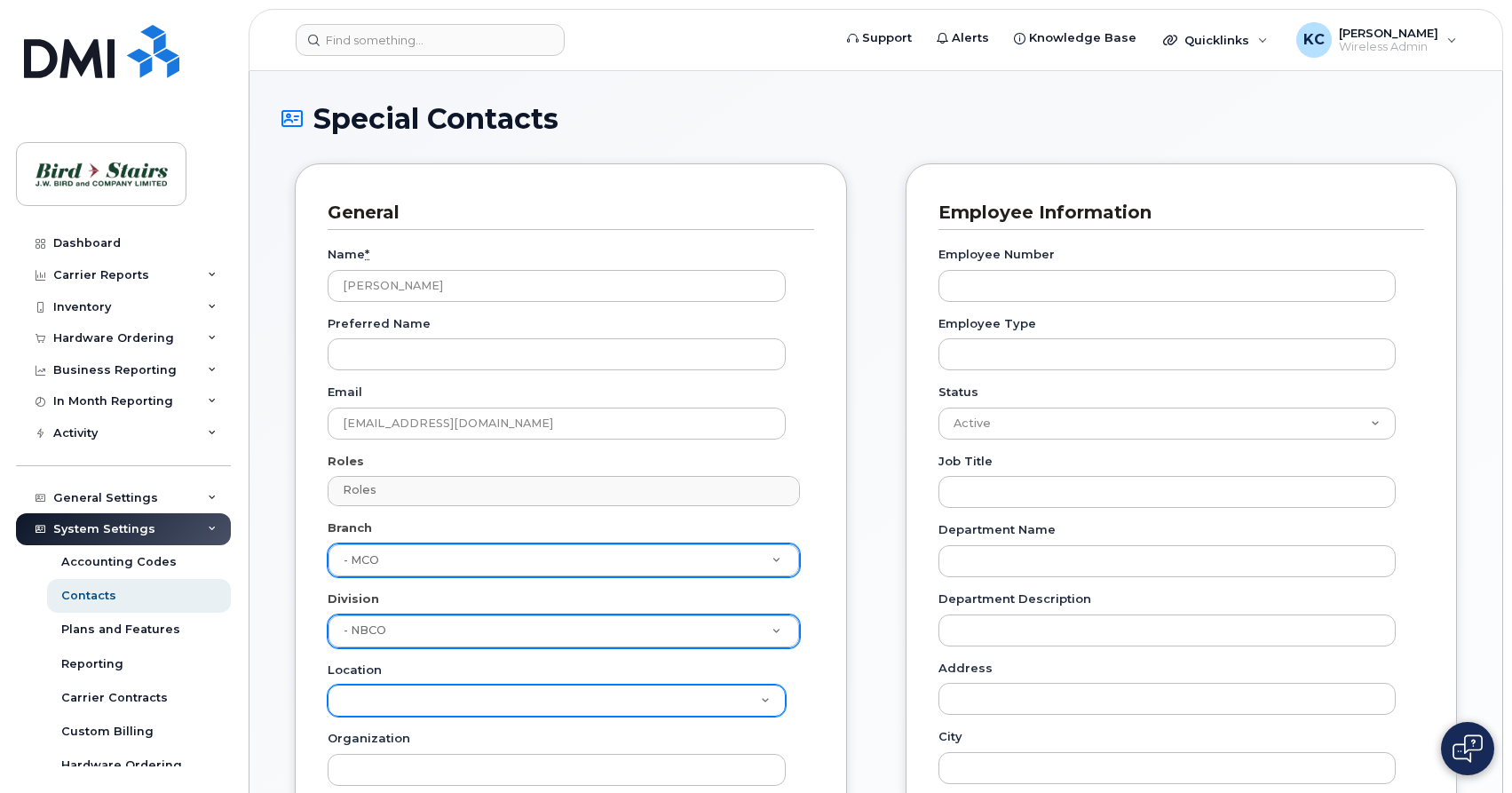
select select "1943"
click option "Bird Stairs (MCO)" at bounding box center [0, 0] width 0 height 0
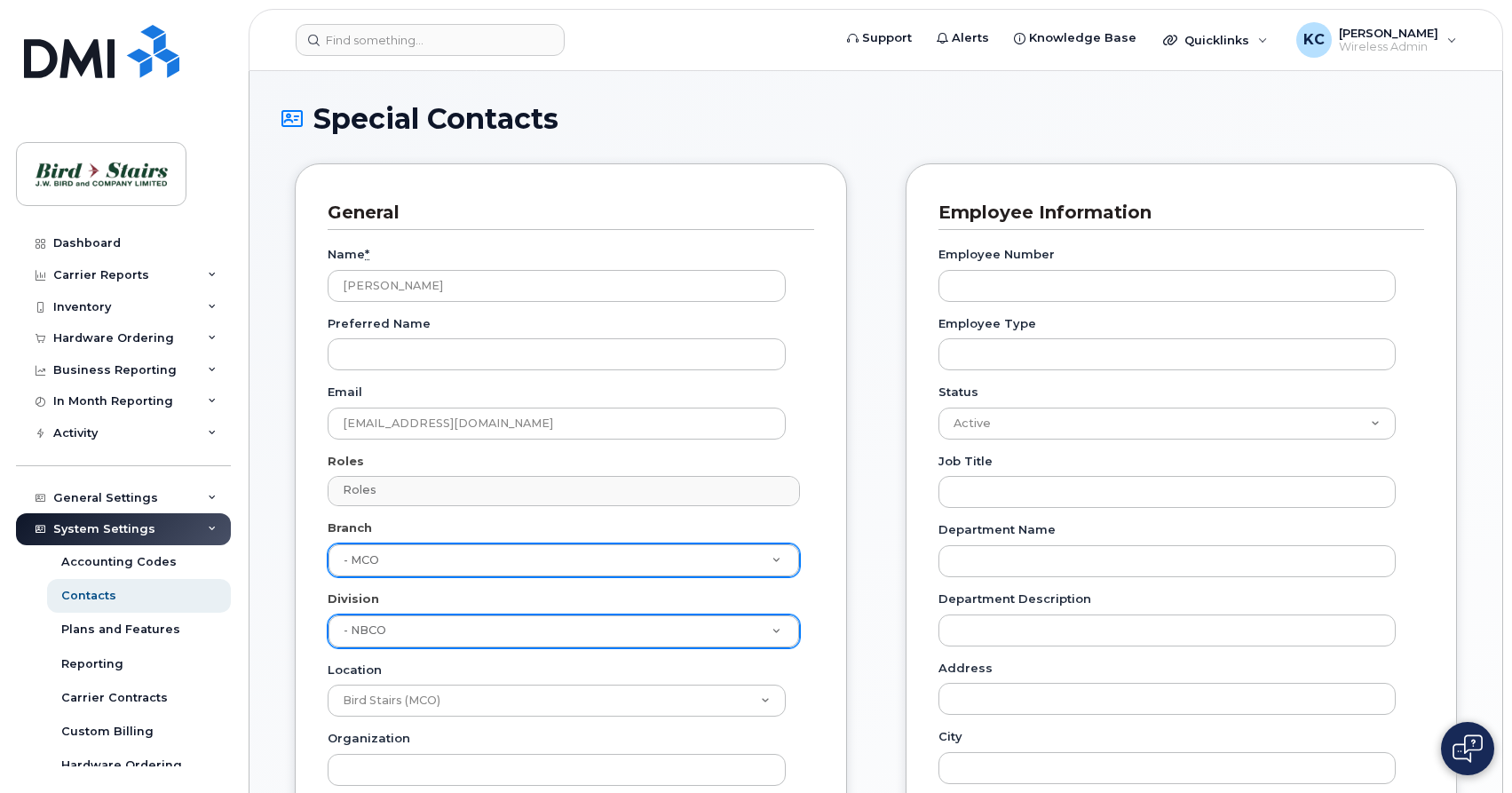
click at [814, 671] on div "General Name * Darien Geldart Preferred Name Email dgeldart@birdstairs.com Role…" at bounding box center [570, 614] width 552 height 902
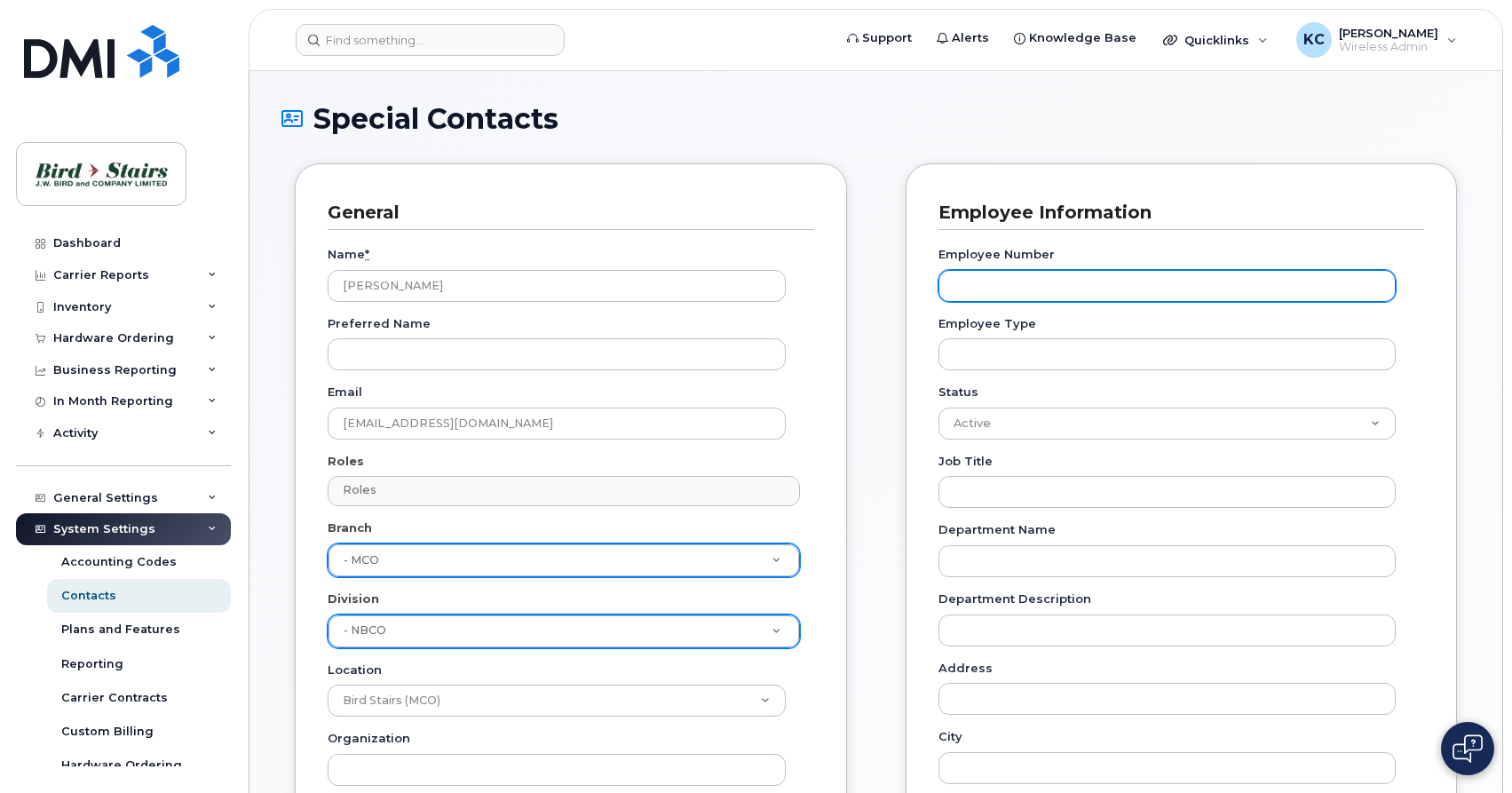
click at [991, 282] on input "Employee Number" at bounding box center [1168, 286] width 459 height 32
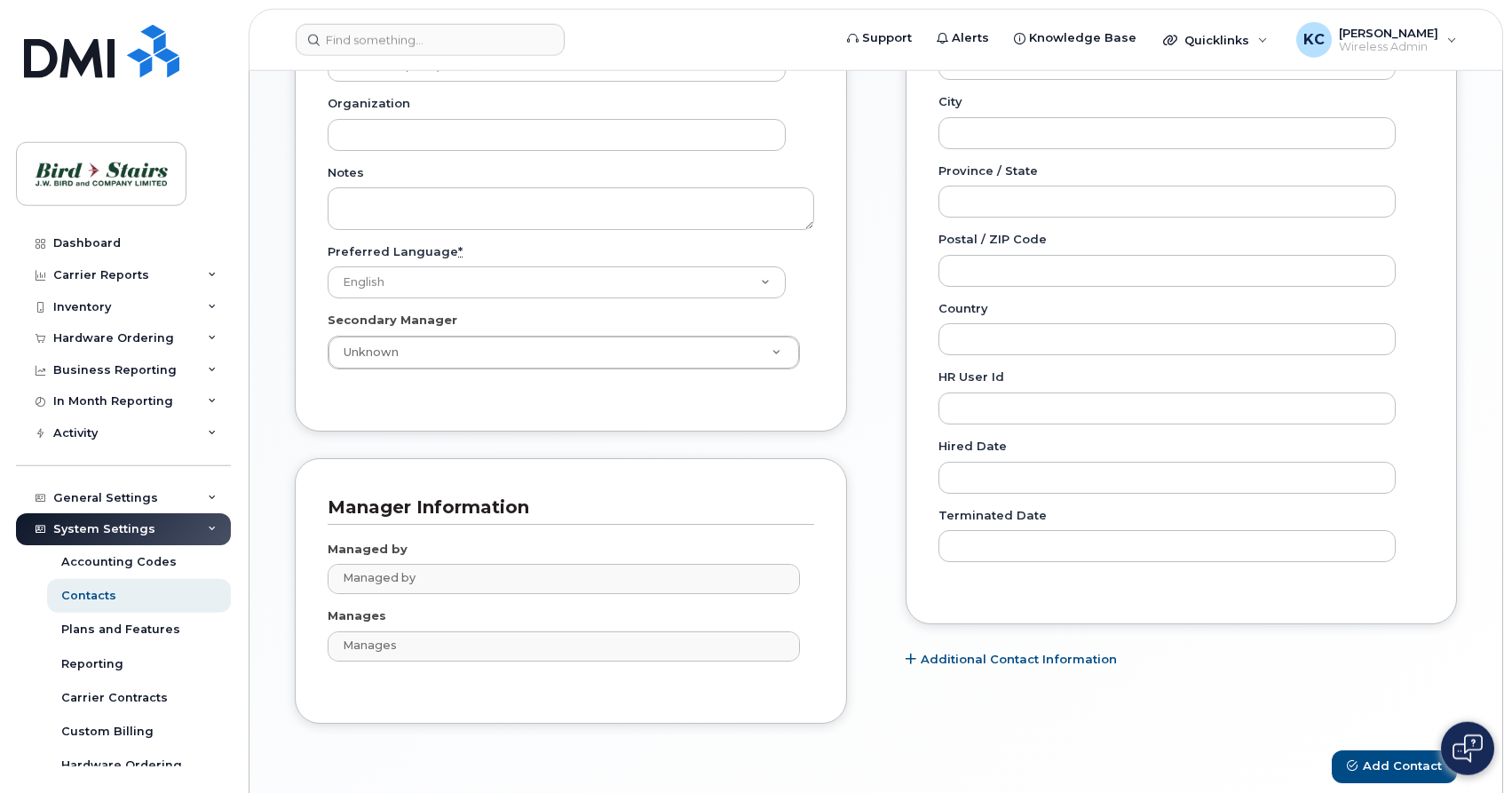
scroll to position [714, 0]
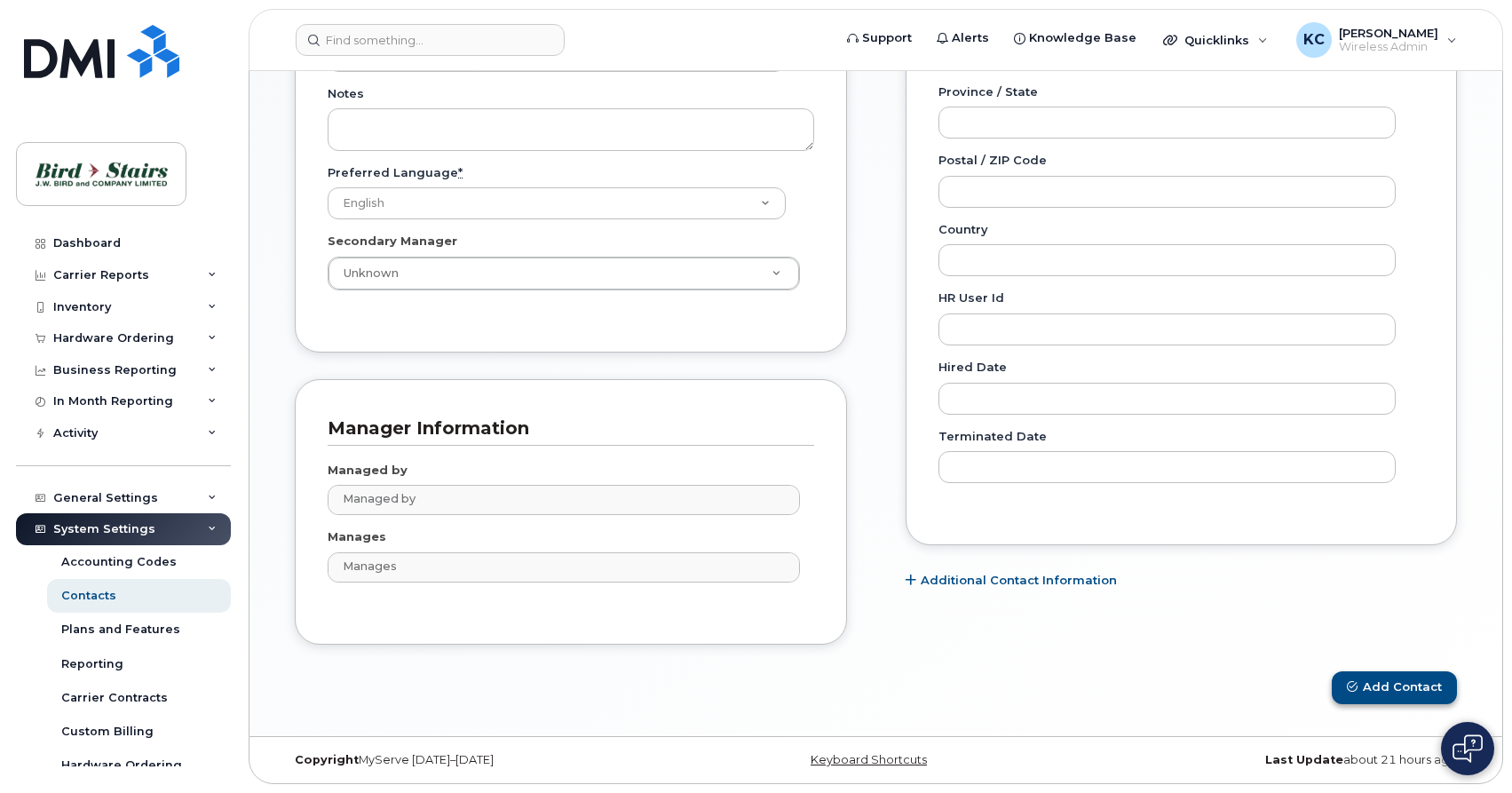
type input "DG"
click at [1370, 686] on button "Add Contact" at bounding box center [1394, 687] width 125 height 32
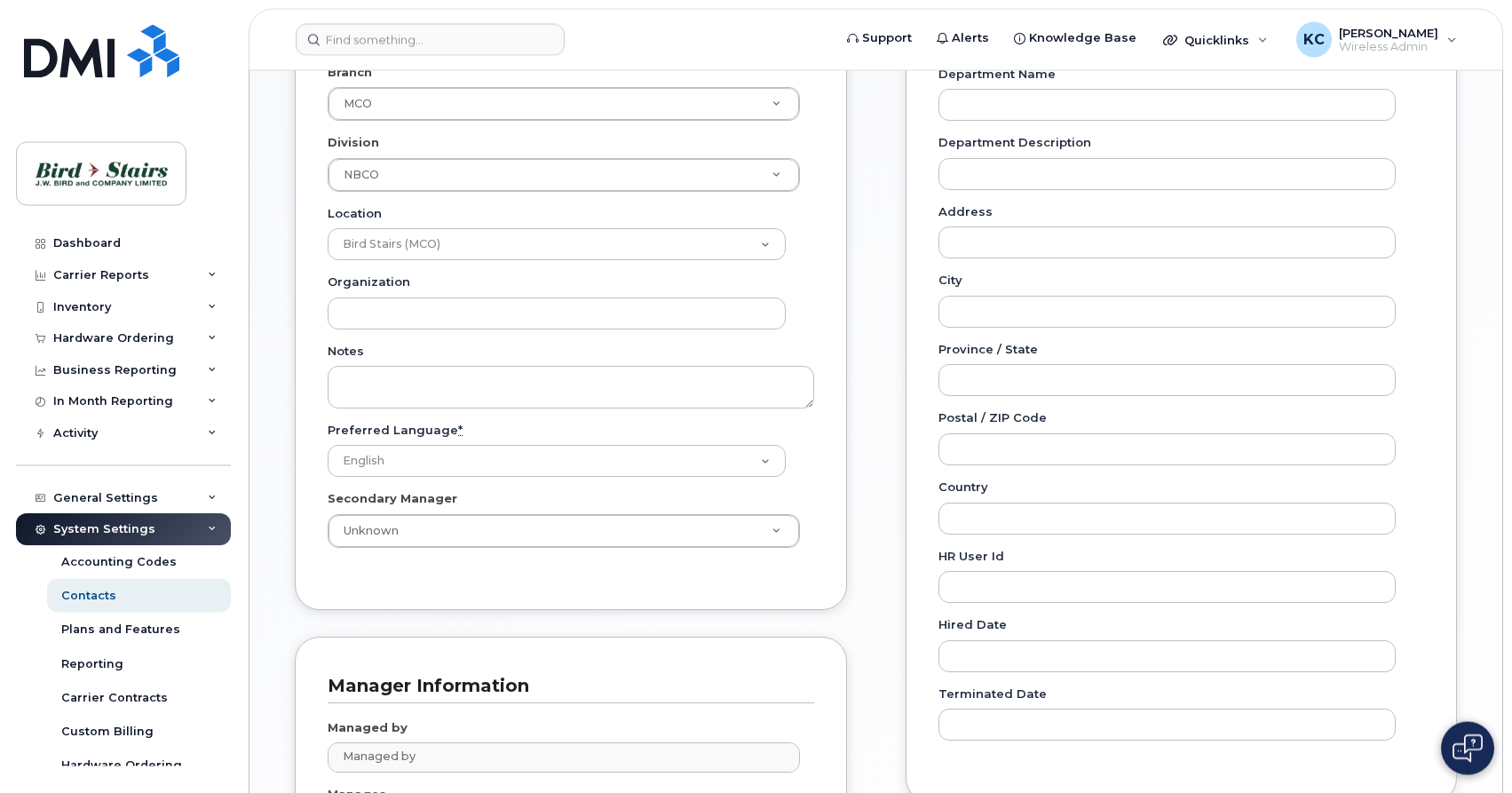
scroll to position [825, 0]
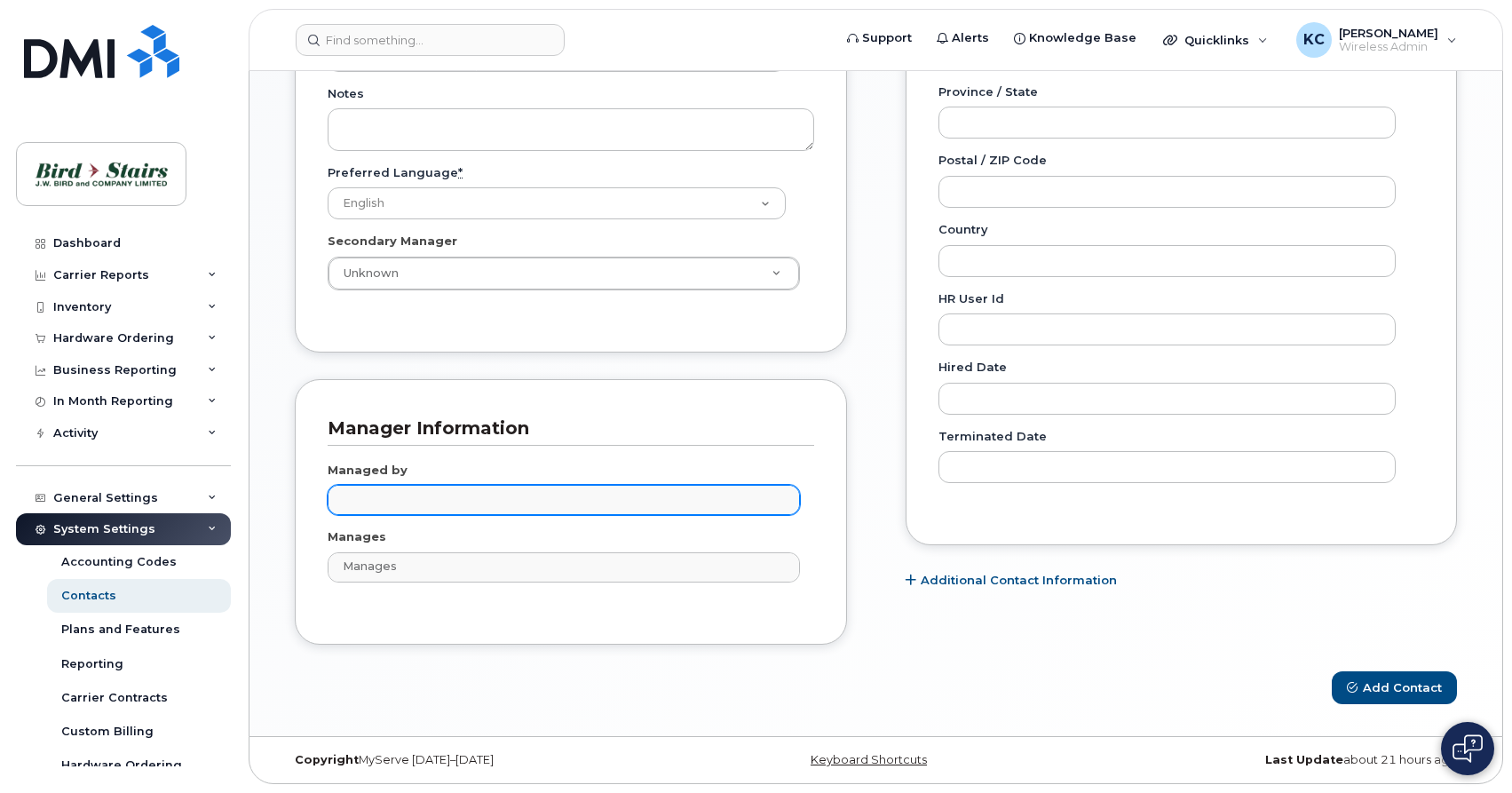
click at [509, 504] on input "text" at bounding box center [566, 498] width 457 height 25
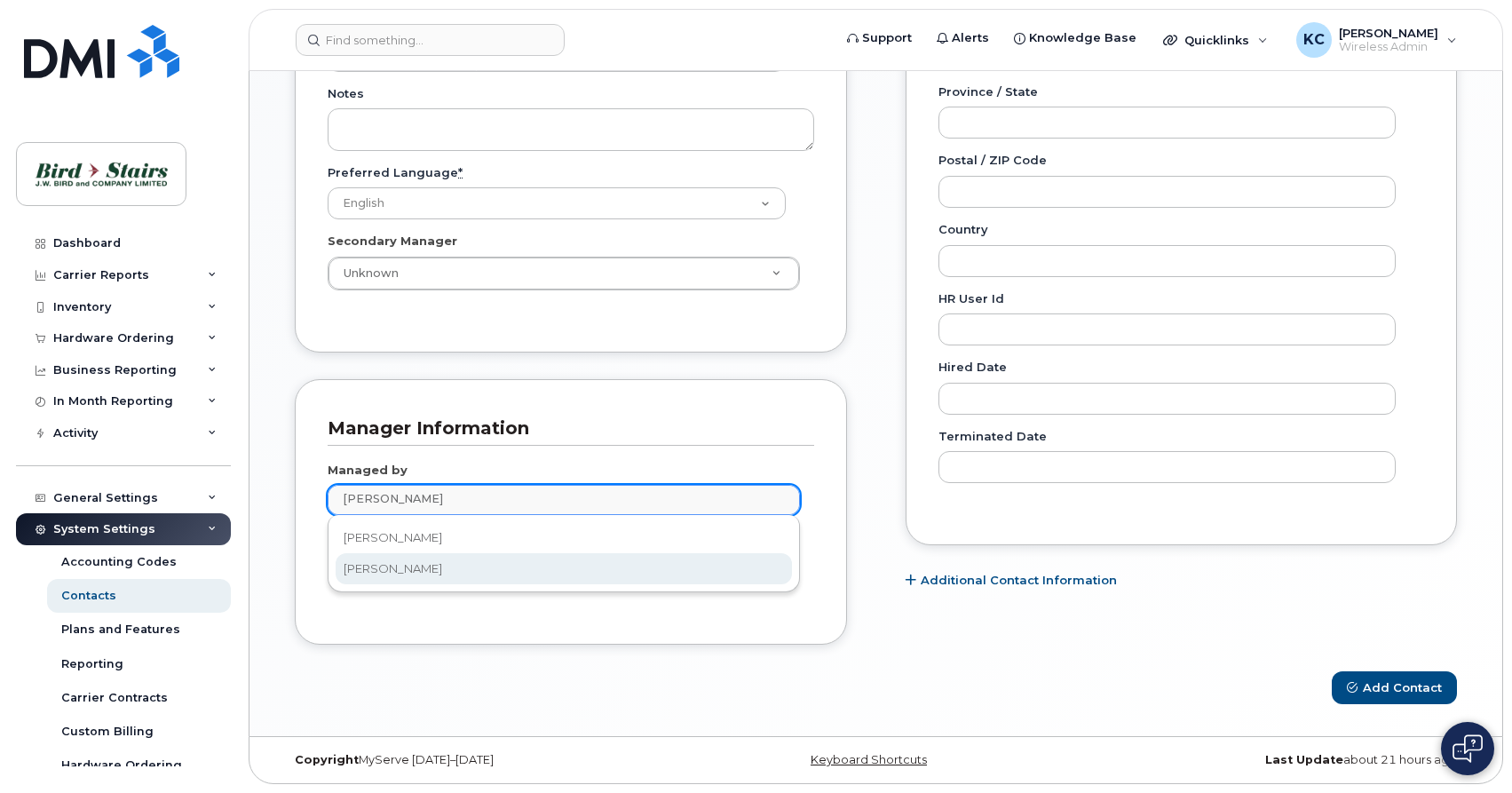
type input "paul"
type input "285119"
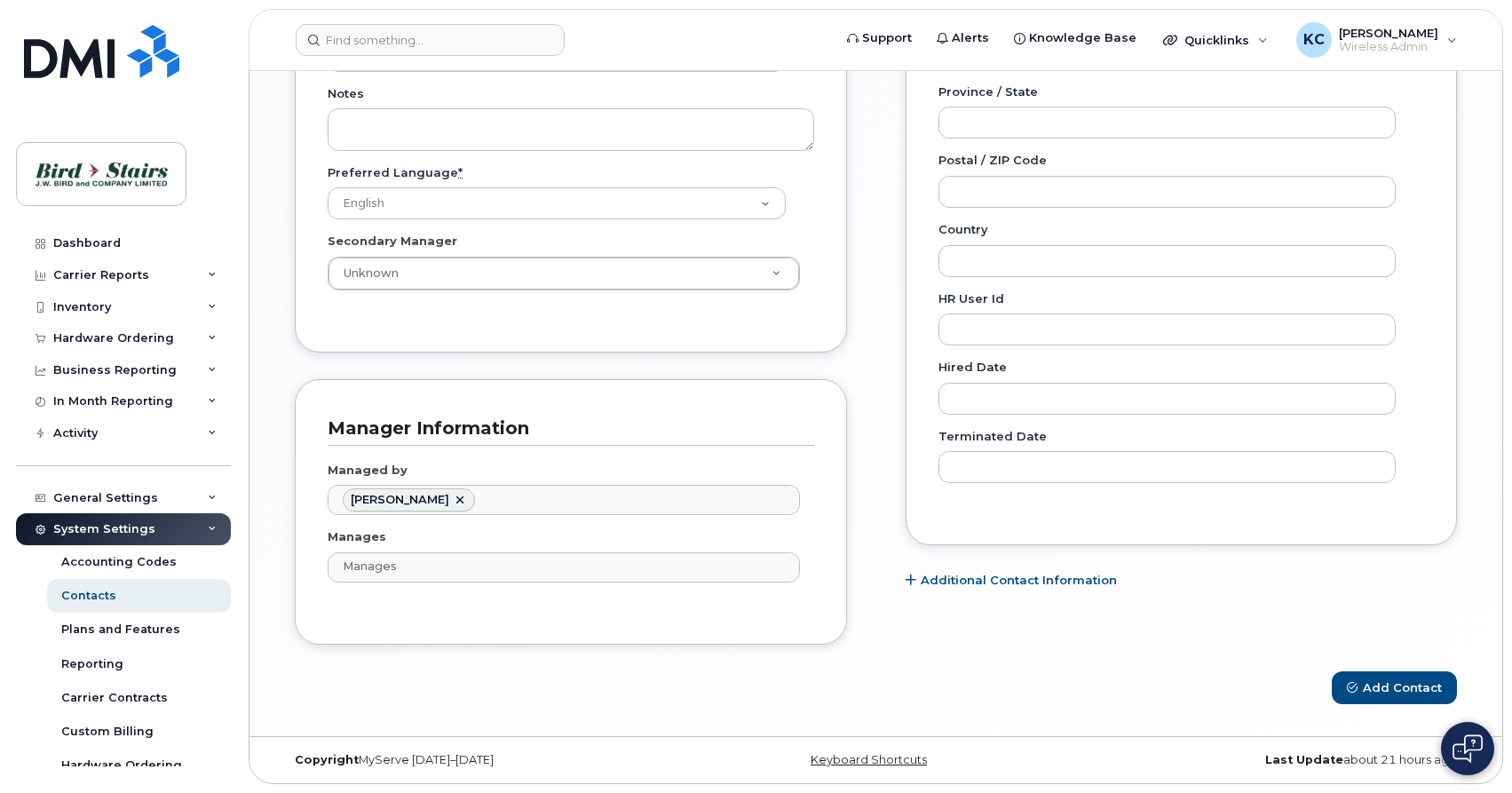
click at [868, 453] on div "General Name * Darien Geldart Preferred Name Email dgeldart@birdstairs.com Role…" at bounding box center [875, 60] width 1189 height 1222
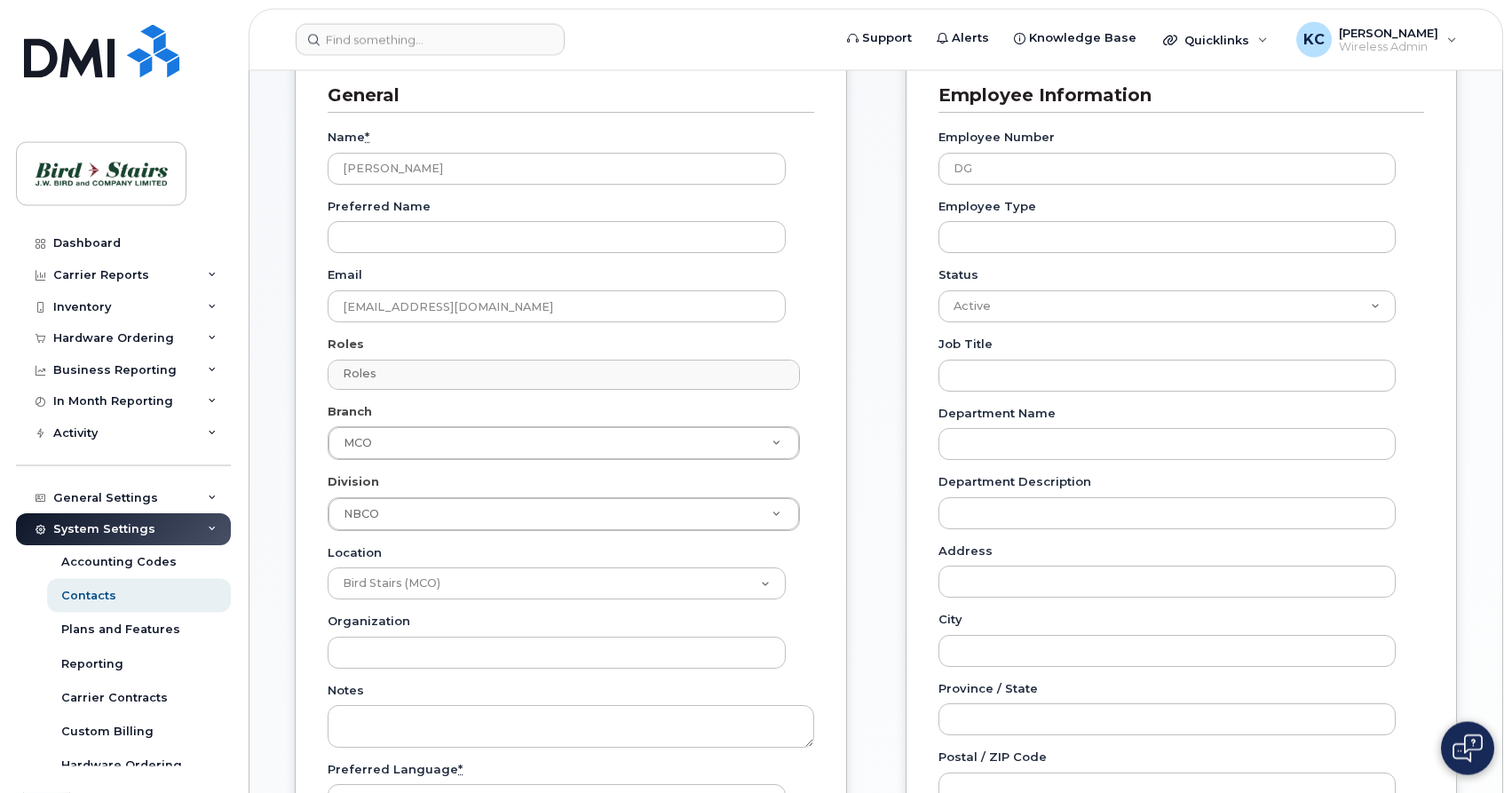
scroll to position [192, 0]
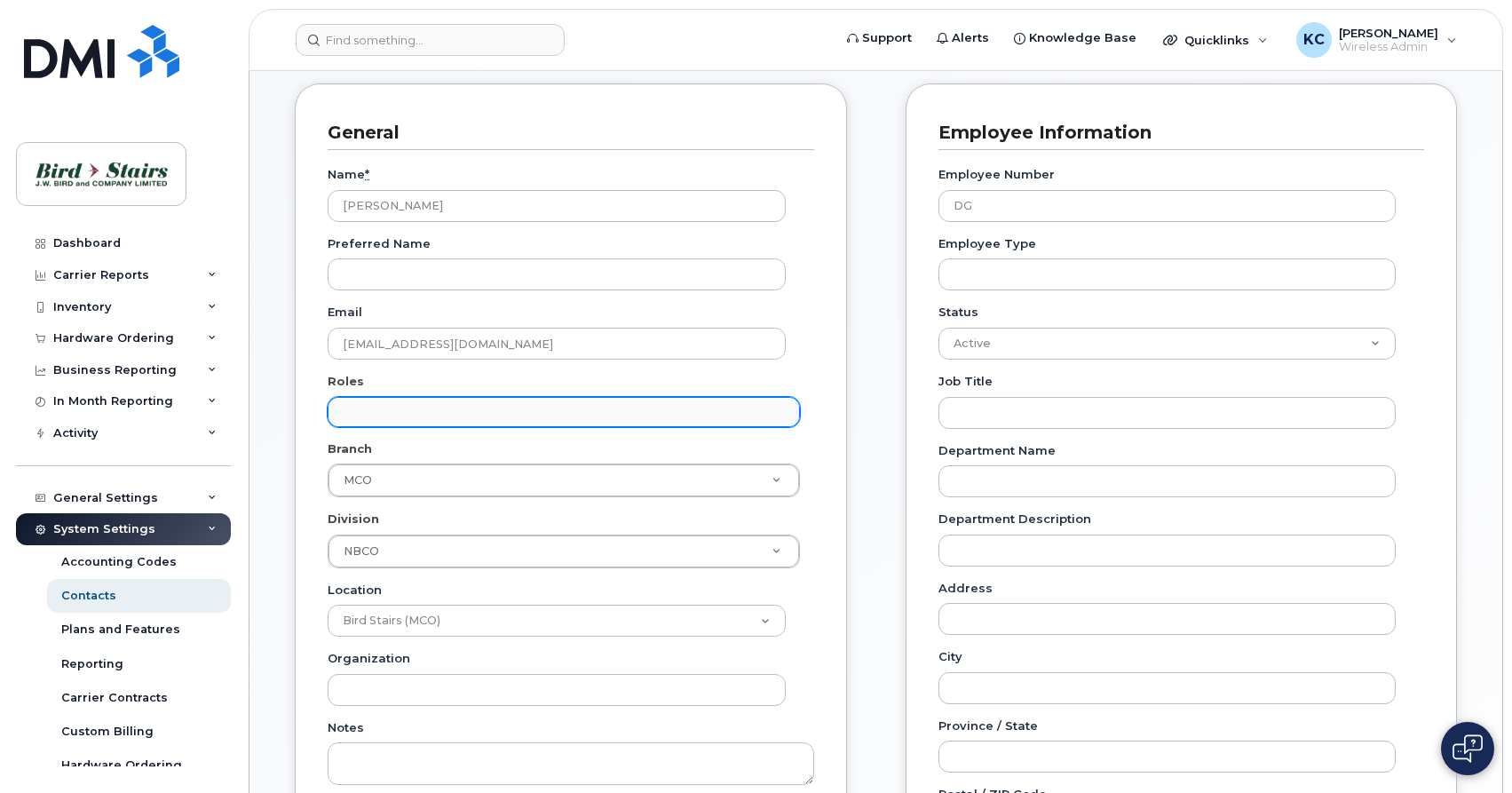
click at [584, 417] on input "text" at bounding box center [566, 411] width 457 height 25
type input "D"
type input "d"
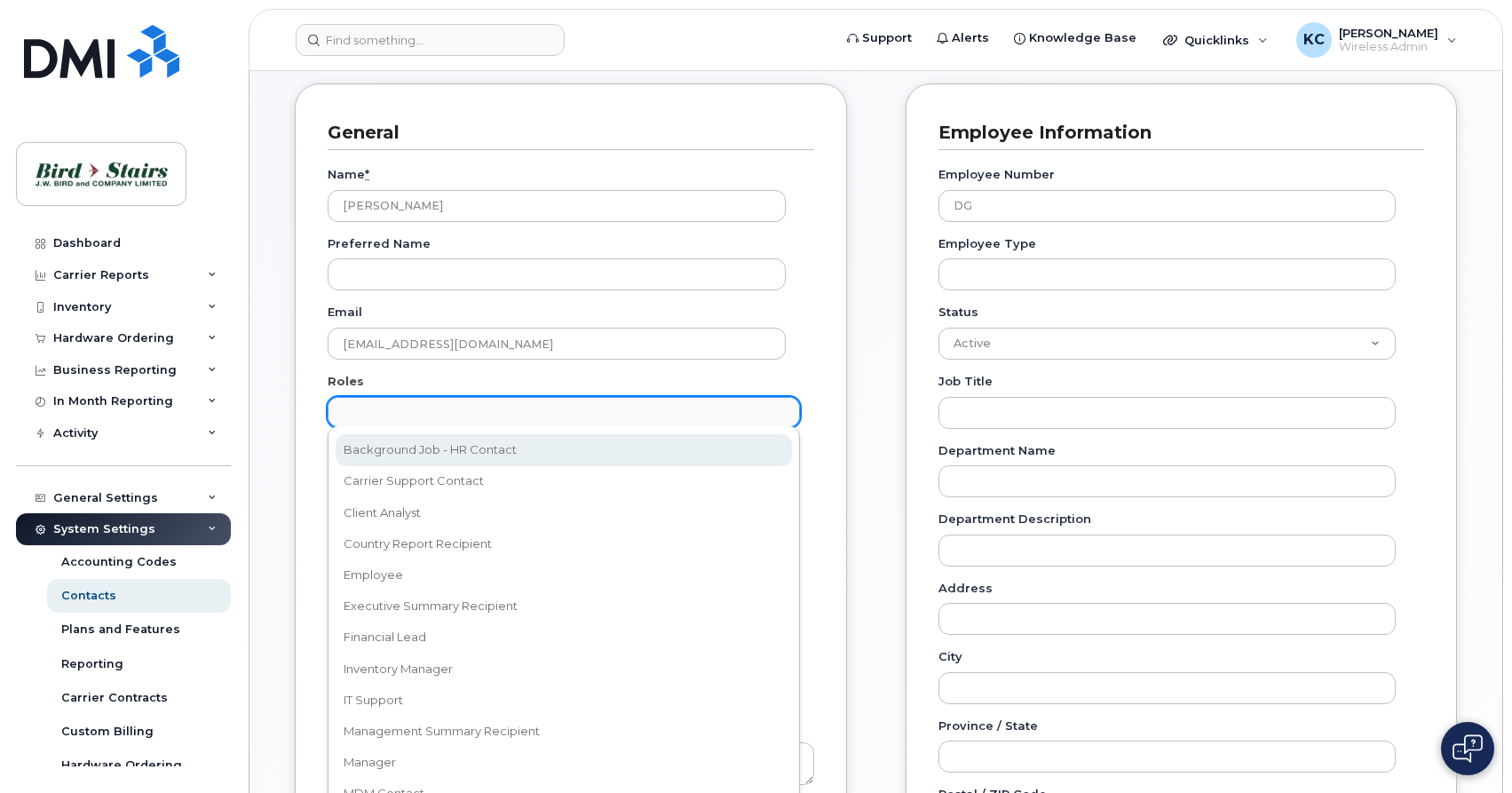
scroll to position [85, 0]
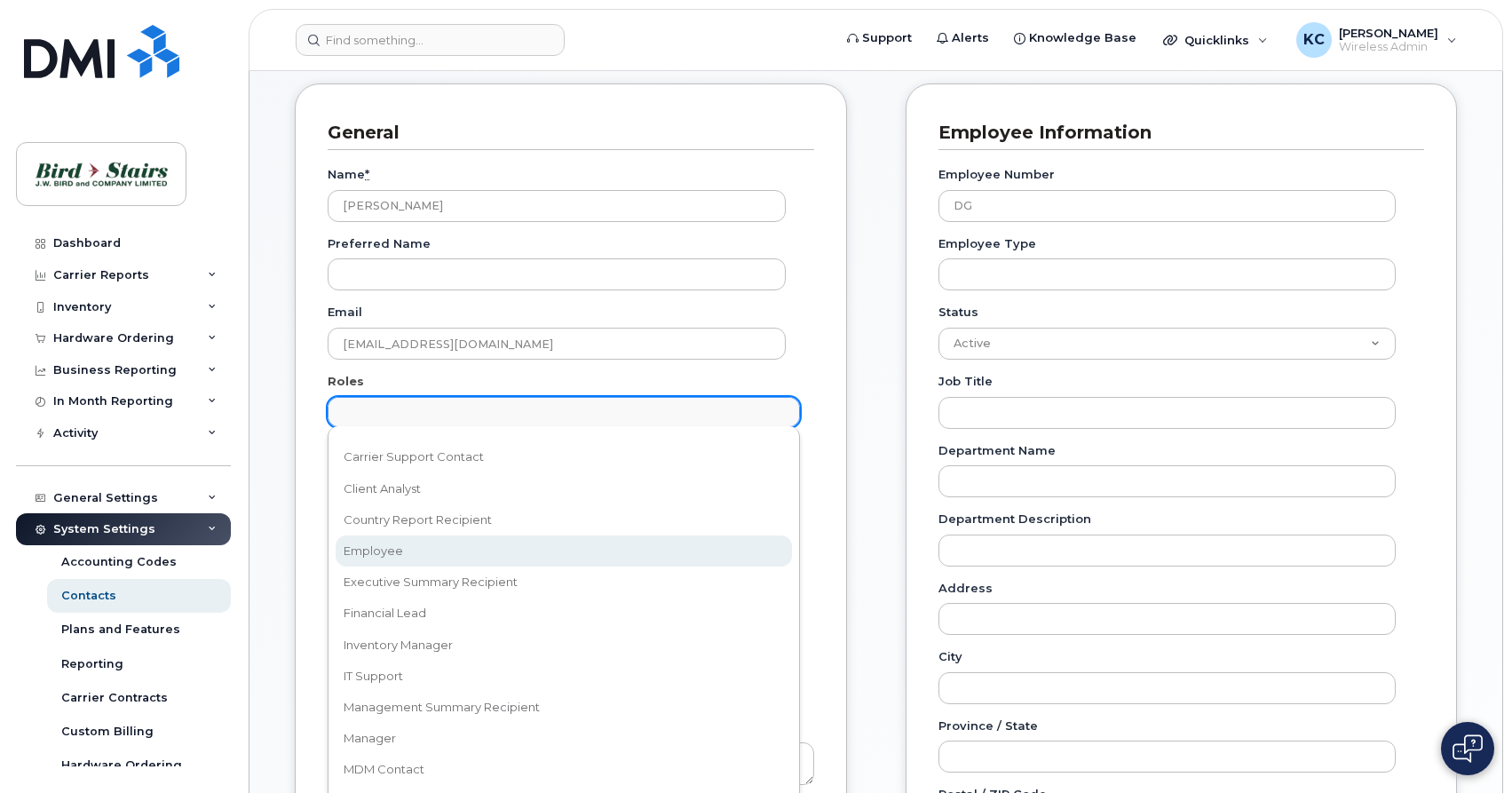
select select "16"
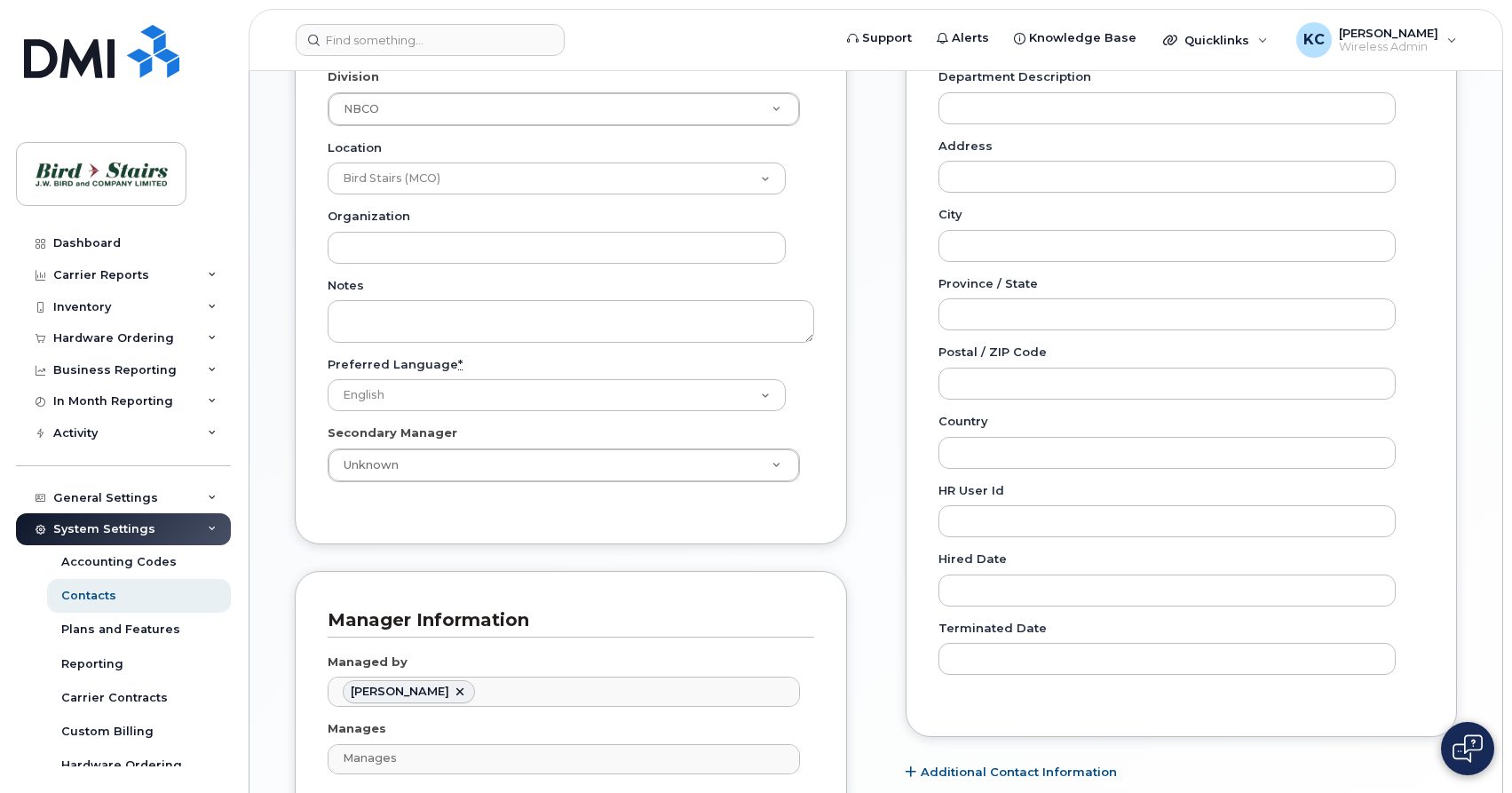
scroll to position [825, 0]
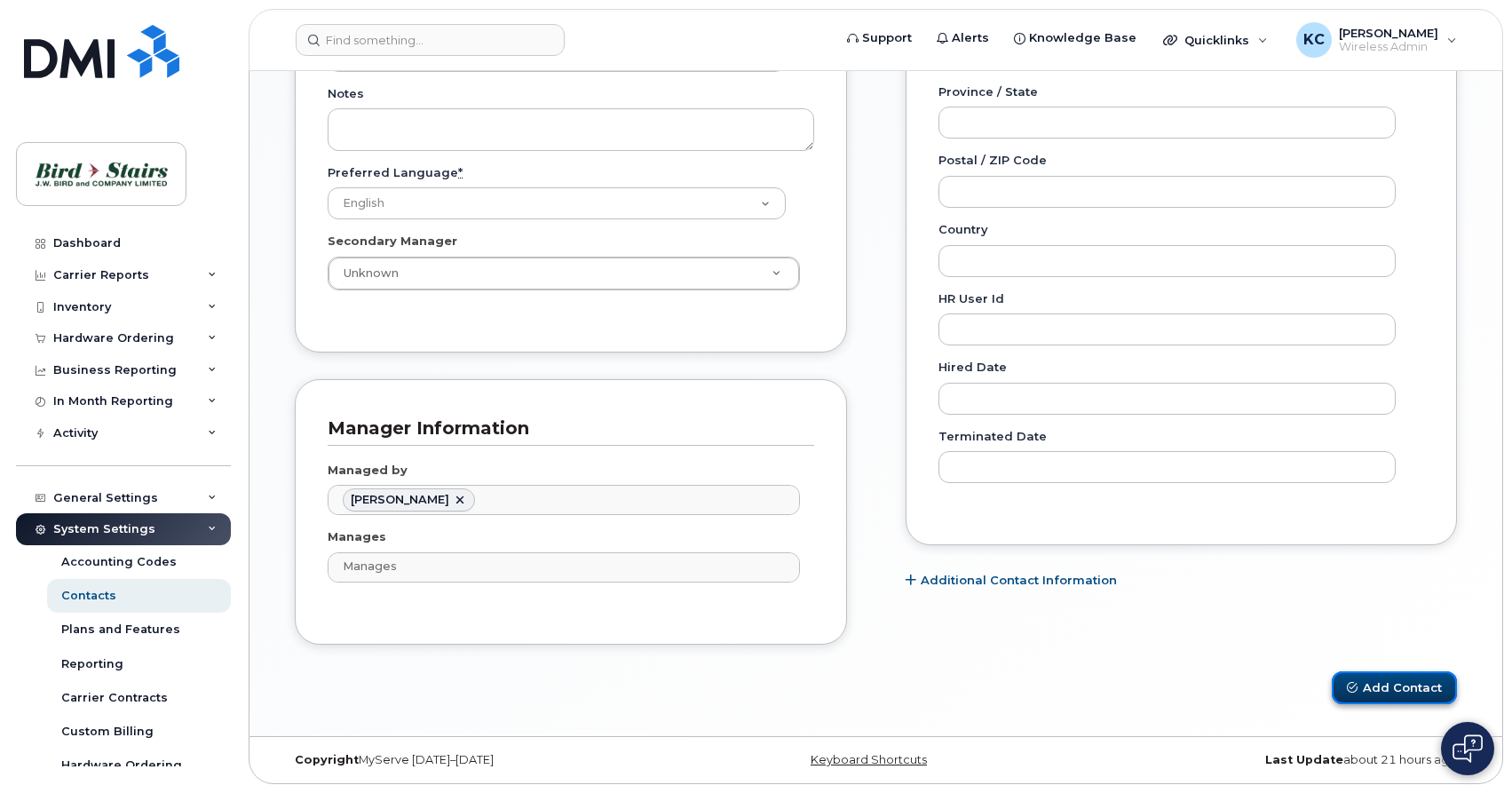
click at [1401, 693] on button "Add Contact" at bounding box center [1394, 687] width 125 height 32
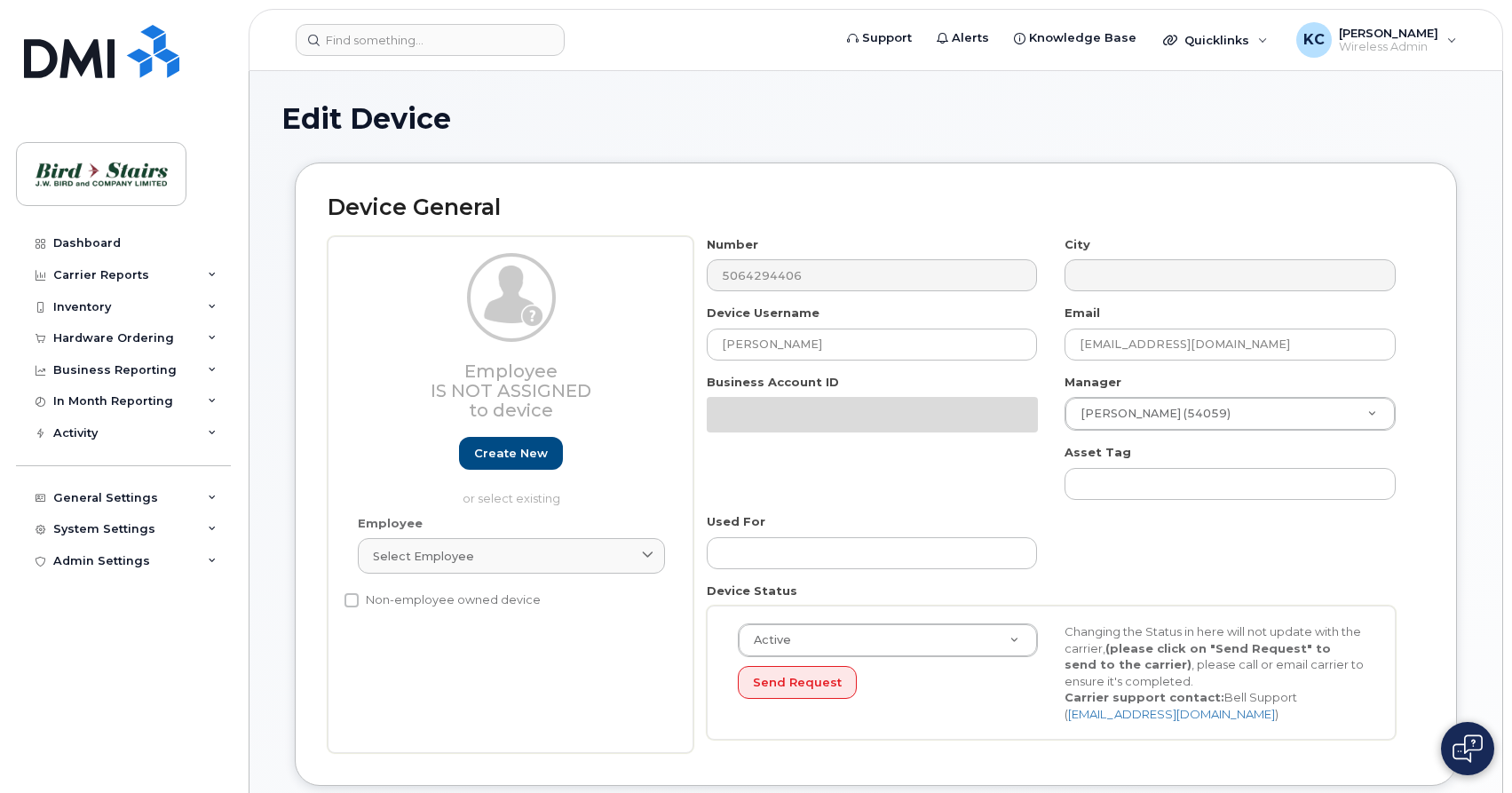
select select "91095"
select select "91087"
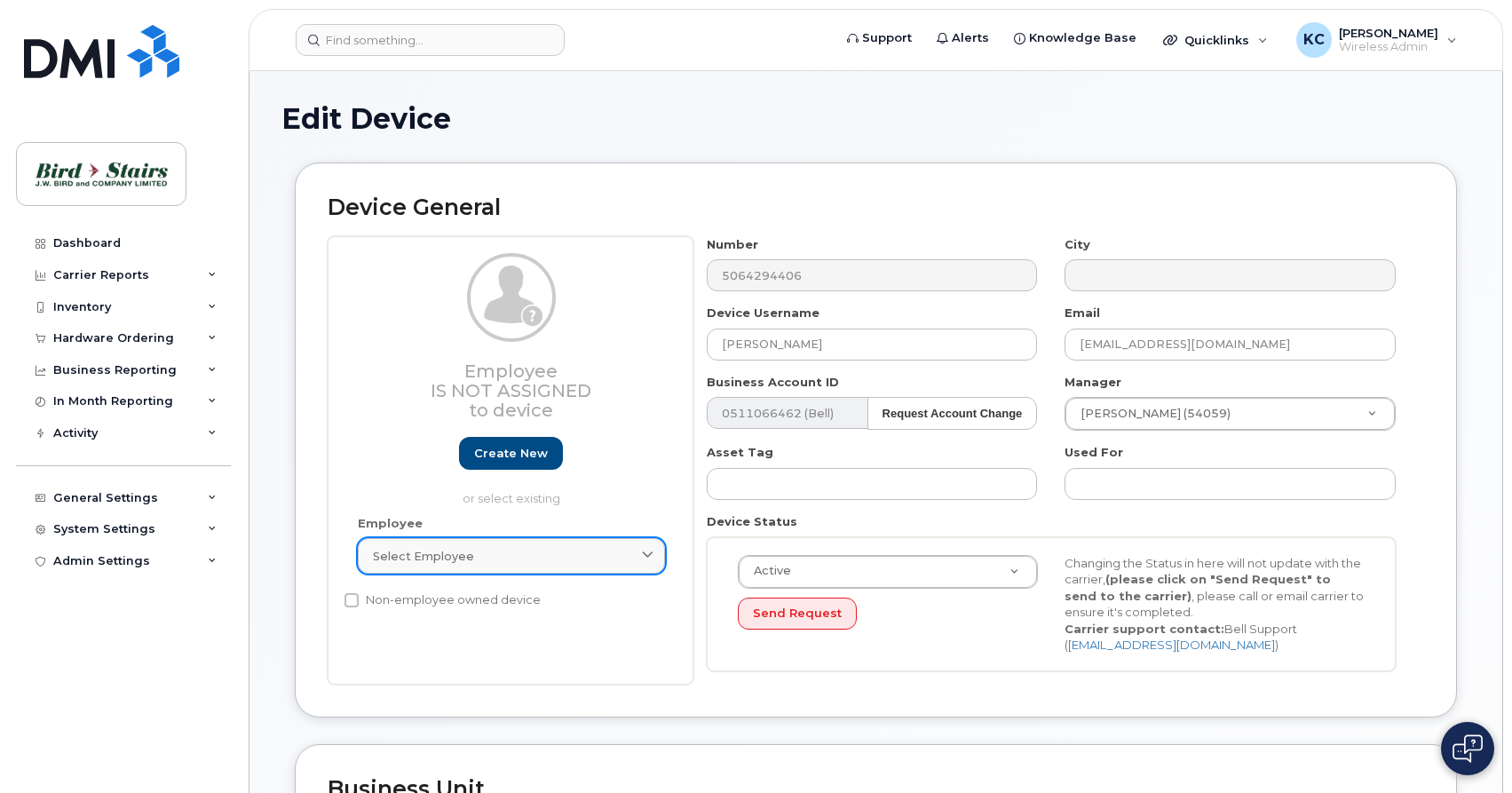
click at [479, 548] on div "Select employee" at bounding box center [511, 557] width 277 height 17
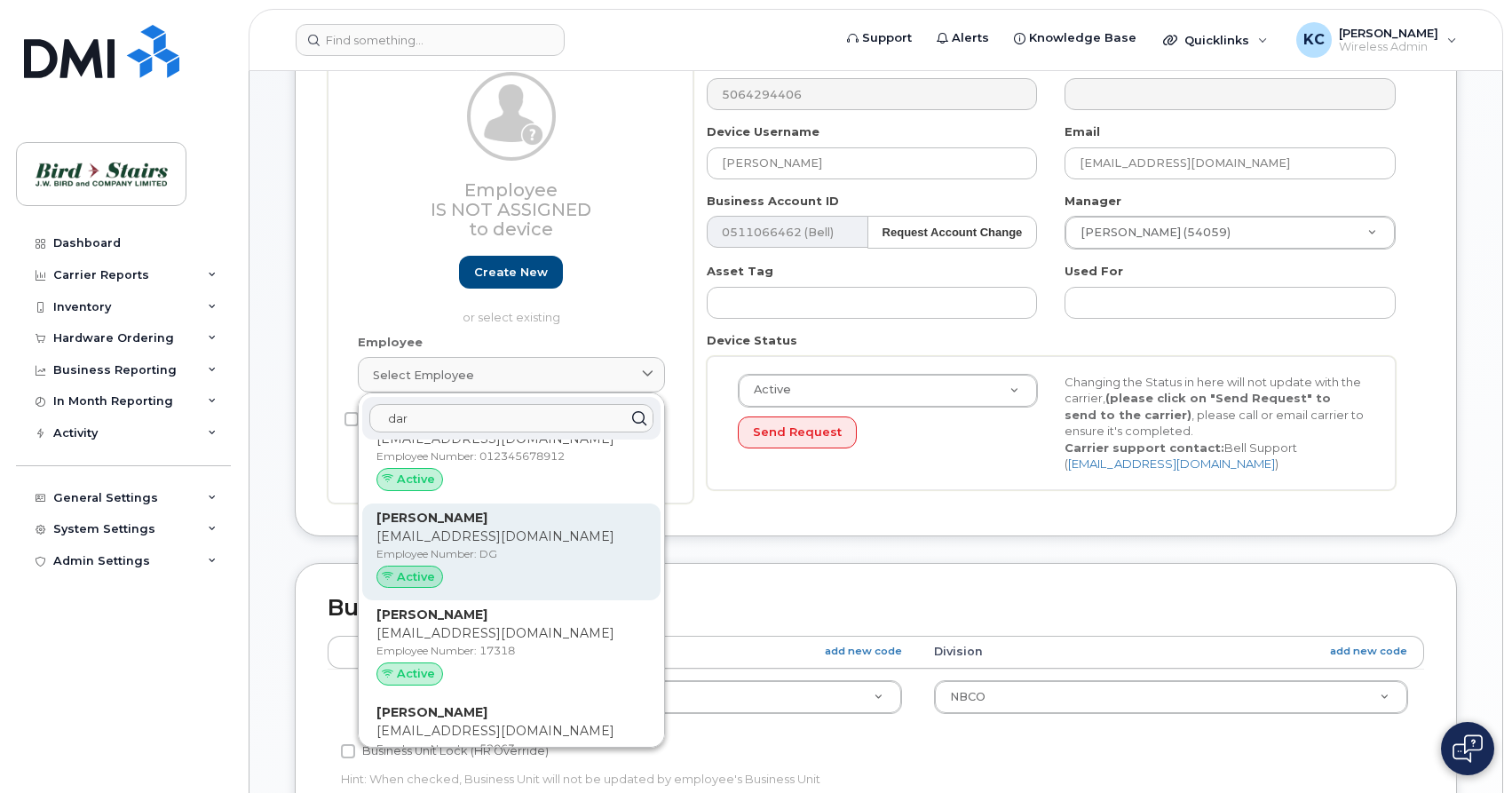
scroll to position [532, 0]
type input "dar"
click at [470, 547] on p "Employee Number: DG" at bounding box center [511, 549] width 270 height 16
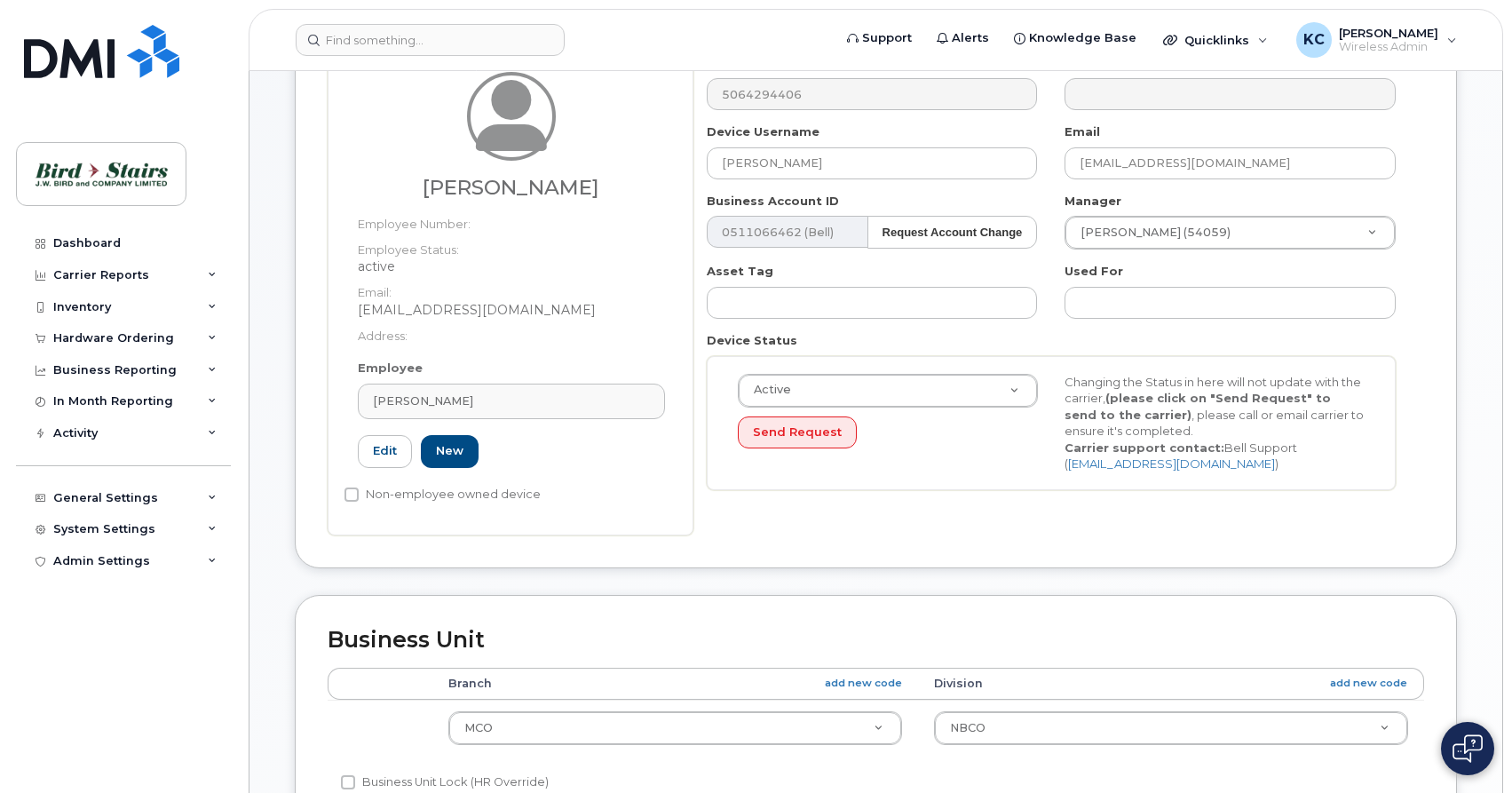
type input "DG"
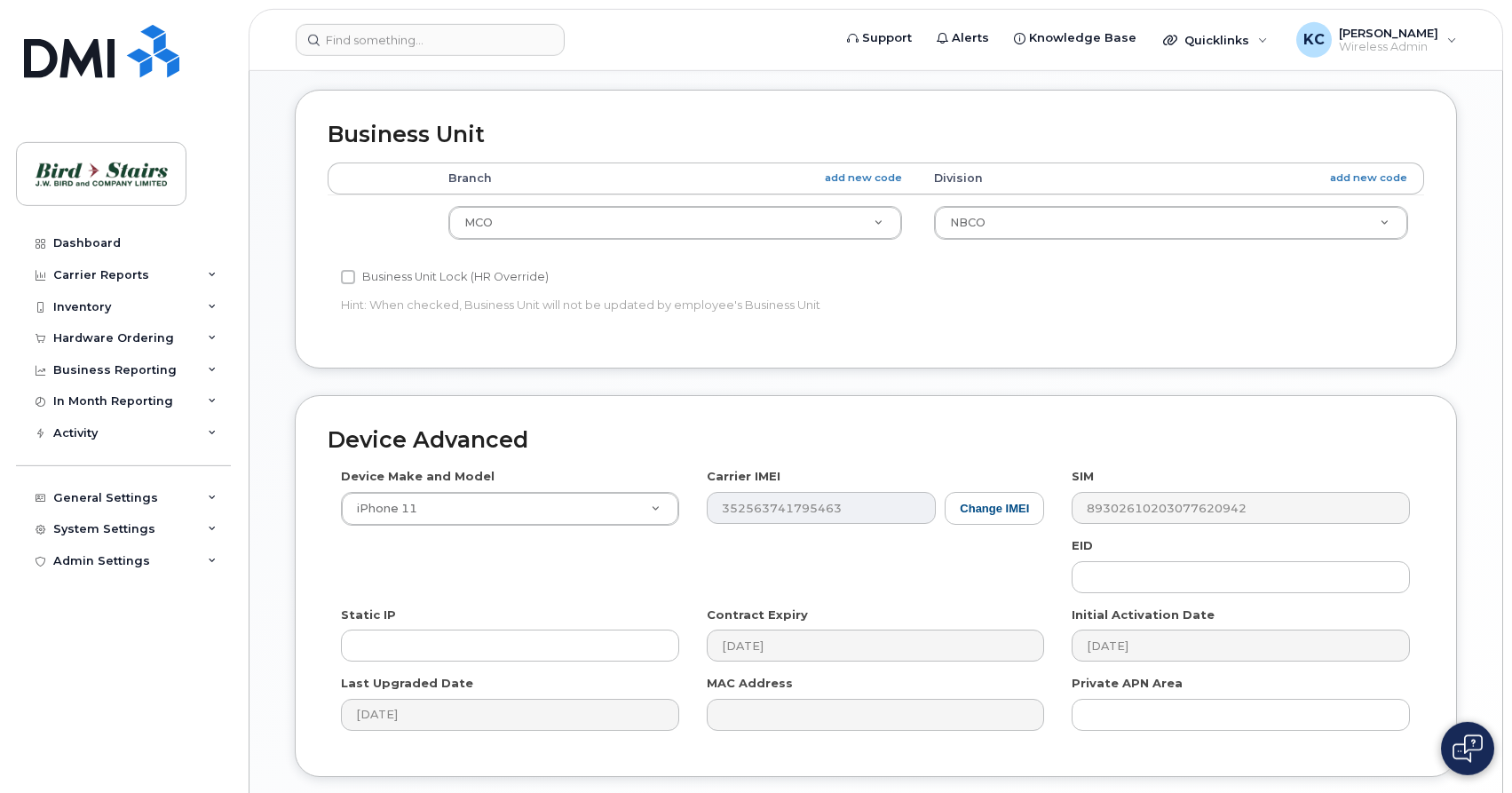
scroll to position [819, 0]
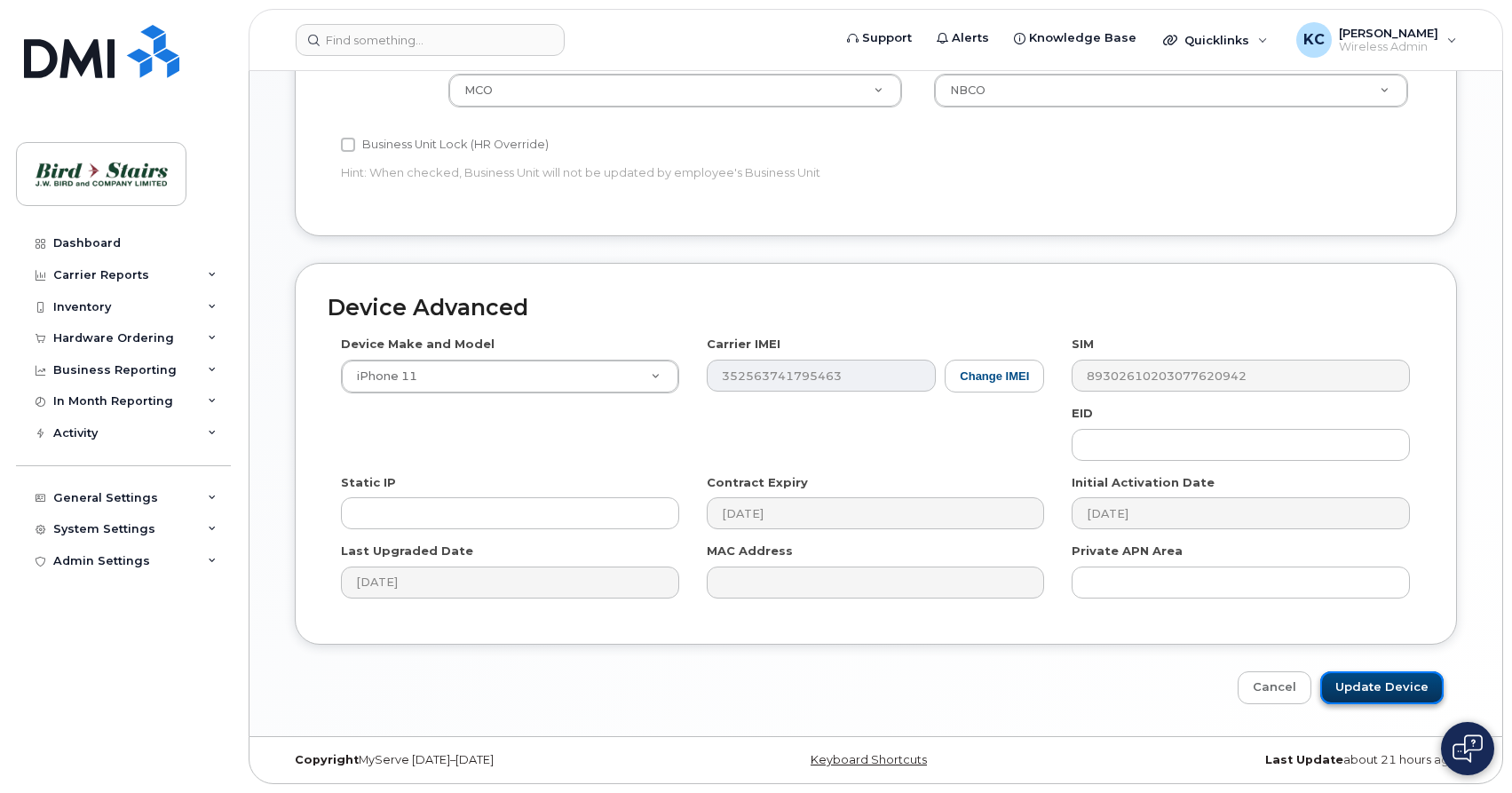
click at [1371, 694] on input "Update Device" at bounding box center [1381, 687] width 123 height 32
type input "Saving..."
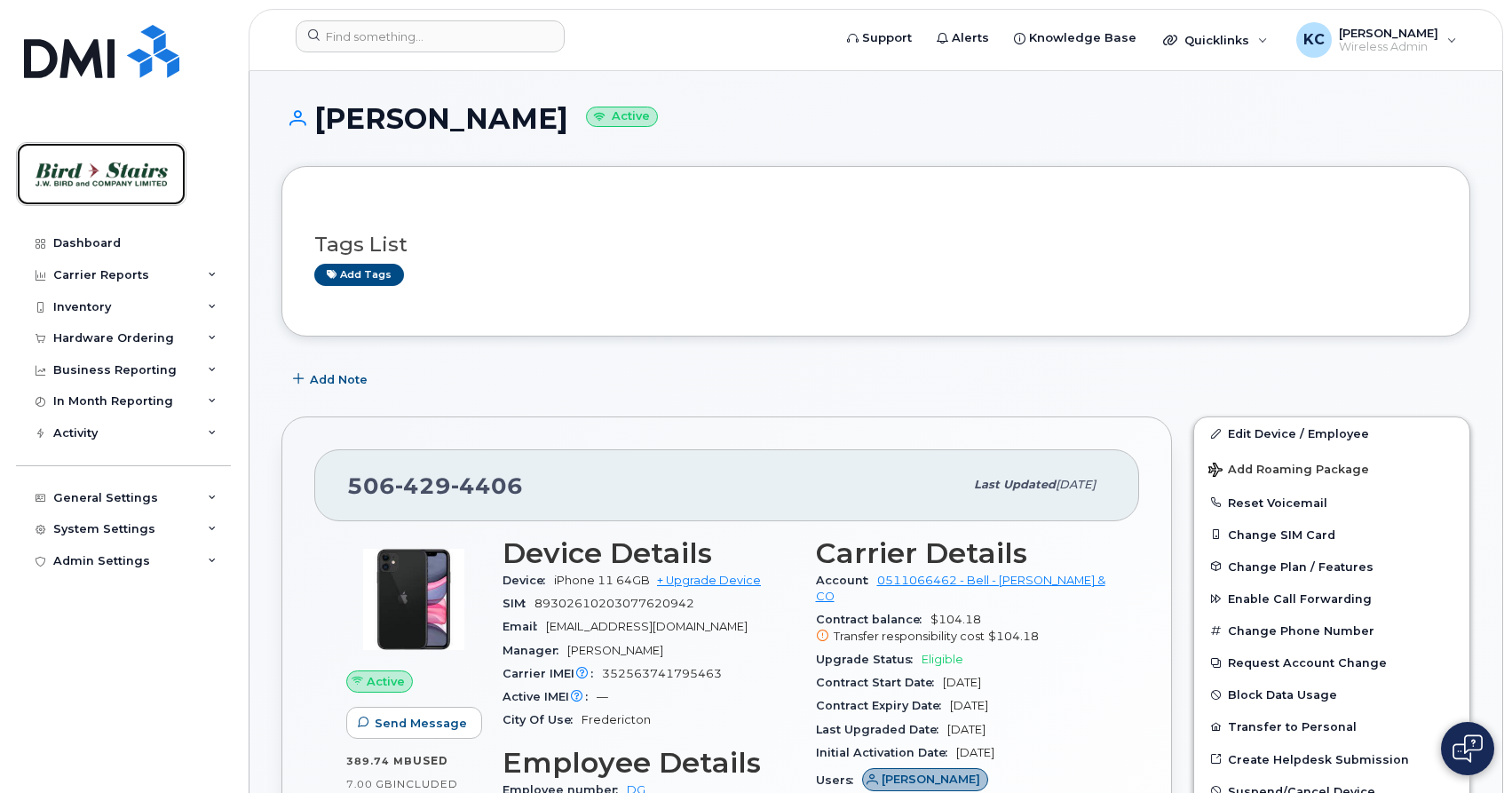
click at [92, 172] on img at bounding box center [100, 174] width 136 height 51
